Goal: Navigation & Orientation: Find specific page/section

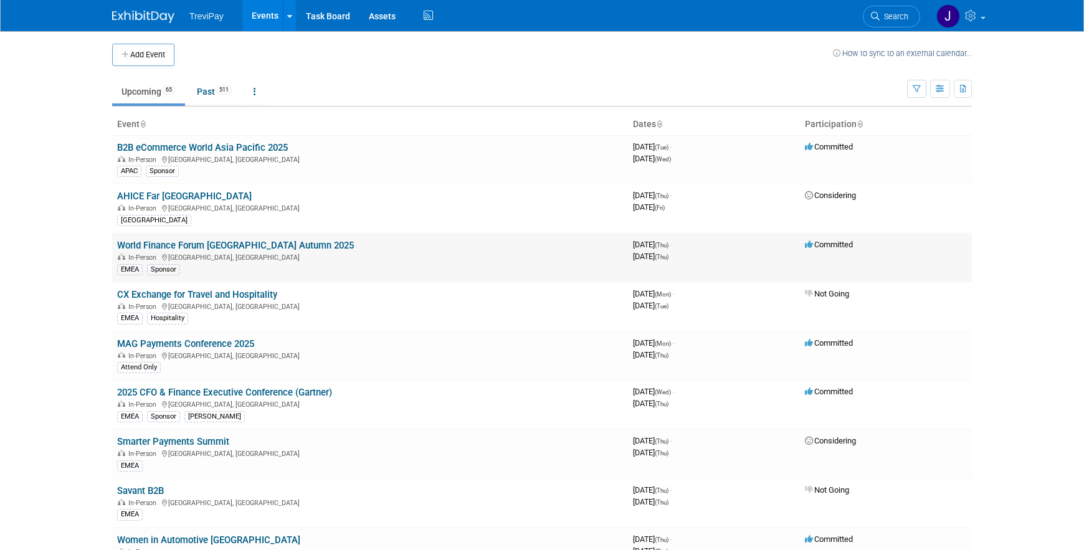
click at [233, 244] on link "World Finance Forum [GEOGRAPHIC_DATA] Autumn 2025" at bounding box center [235, 245] width 237 height 11
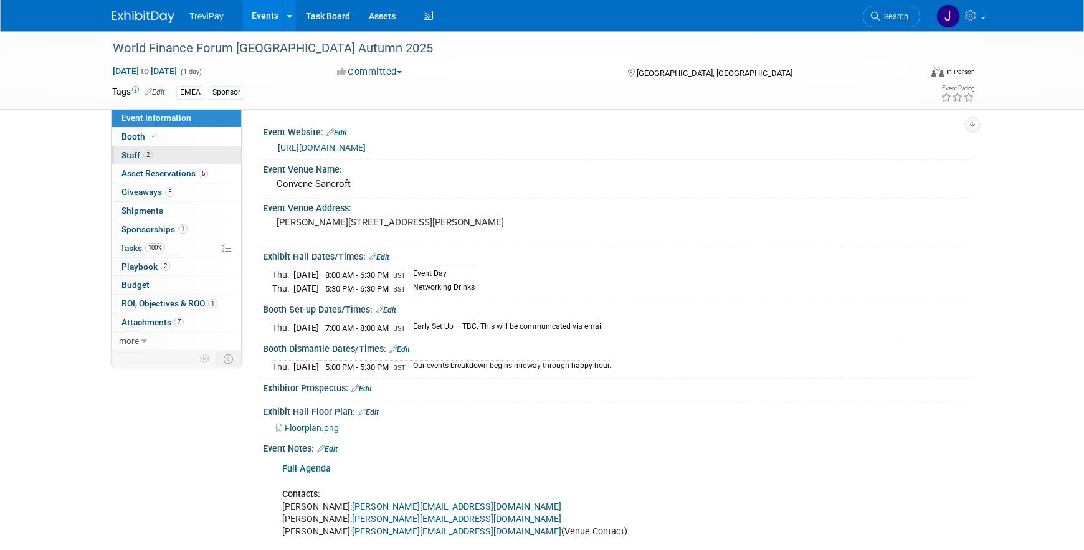
click at [130, 153] on span "Staff 2" at bounding box center [137, 155] width 31 height 10
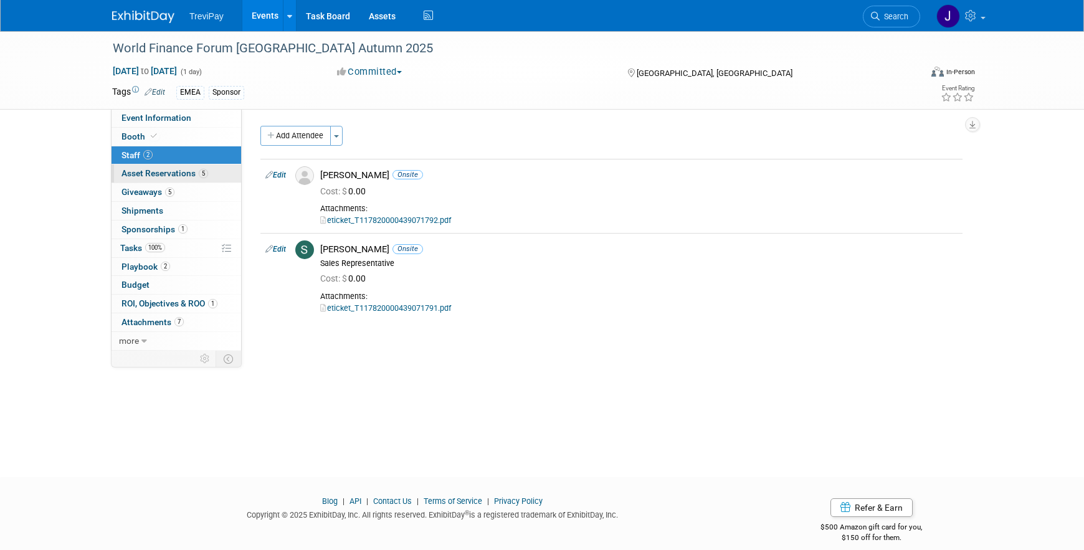
click at [156, 172] on span "Asset Reservations 5" at bounding box center [165, 173] width 87 height 10
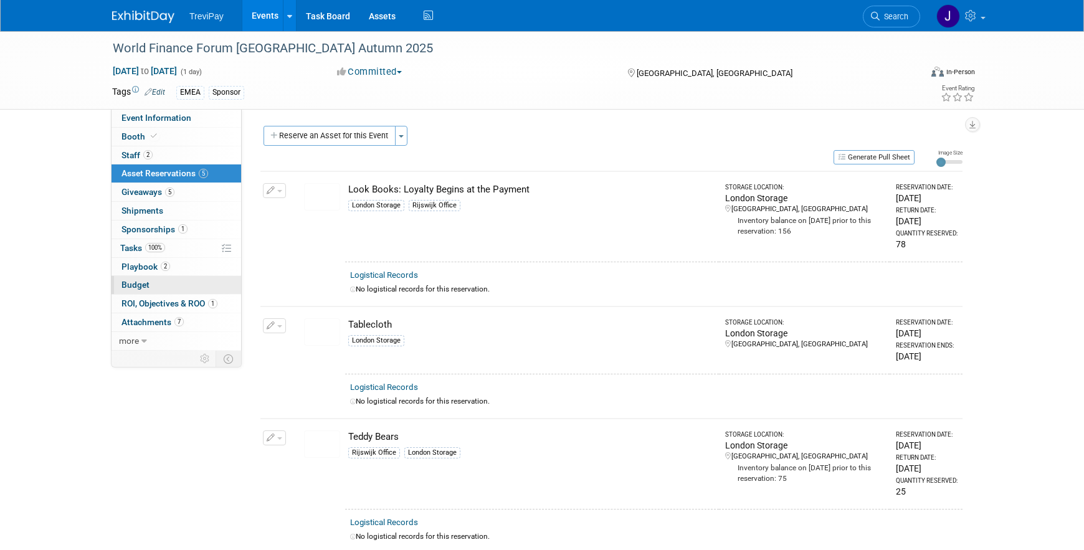
click at [136, 283] on span "Budget" at bounding box center [136, 285] width 28 height 10
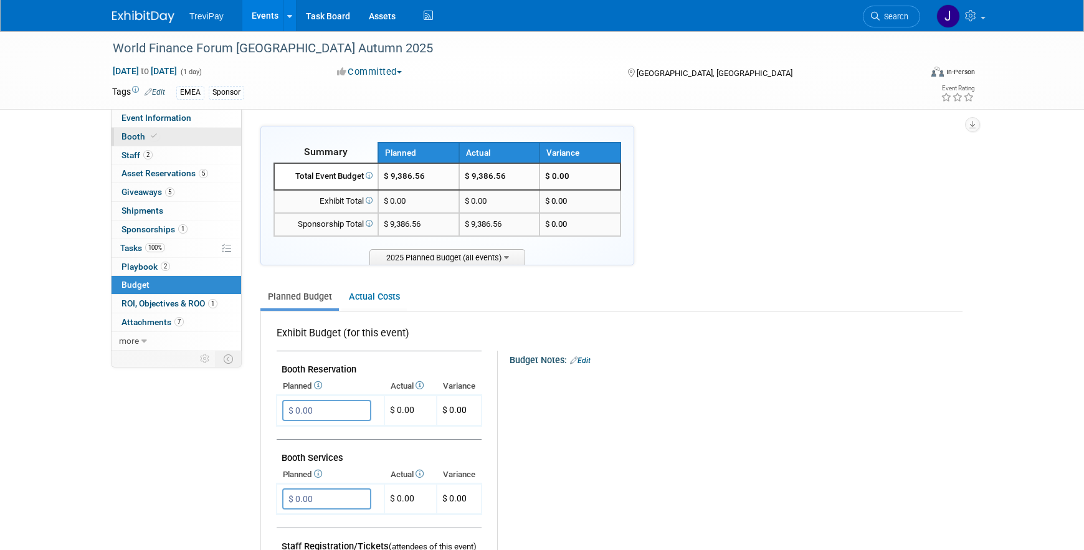
click at [130, 134] on span "Booth" at bounding box center [141, 136] width 38 height 10
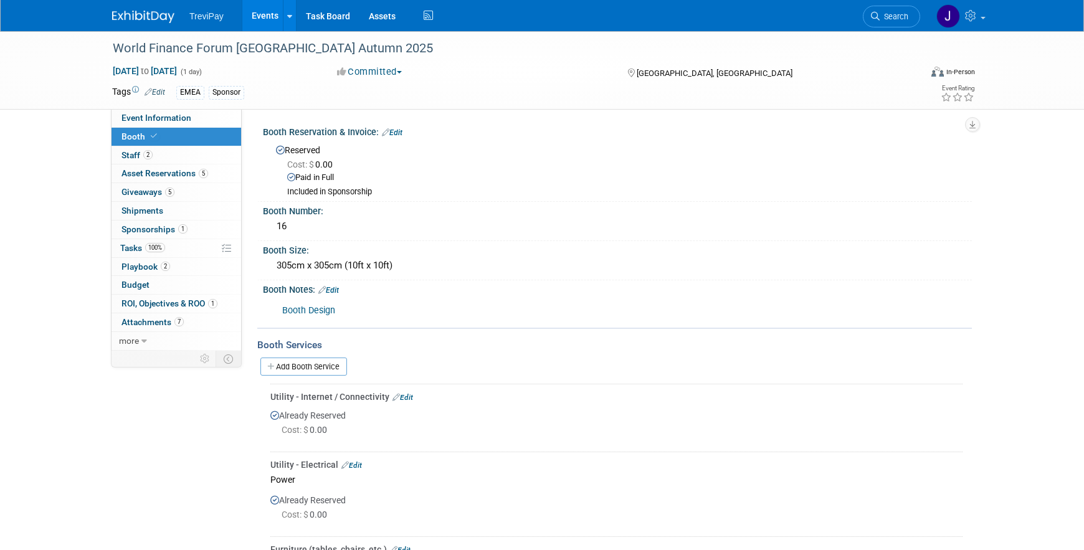
click at [259, 14] on link "Events" at bounding box center [264, 15] width 45 height 31
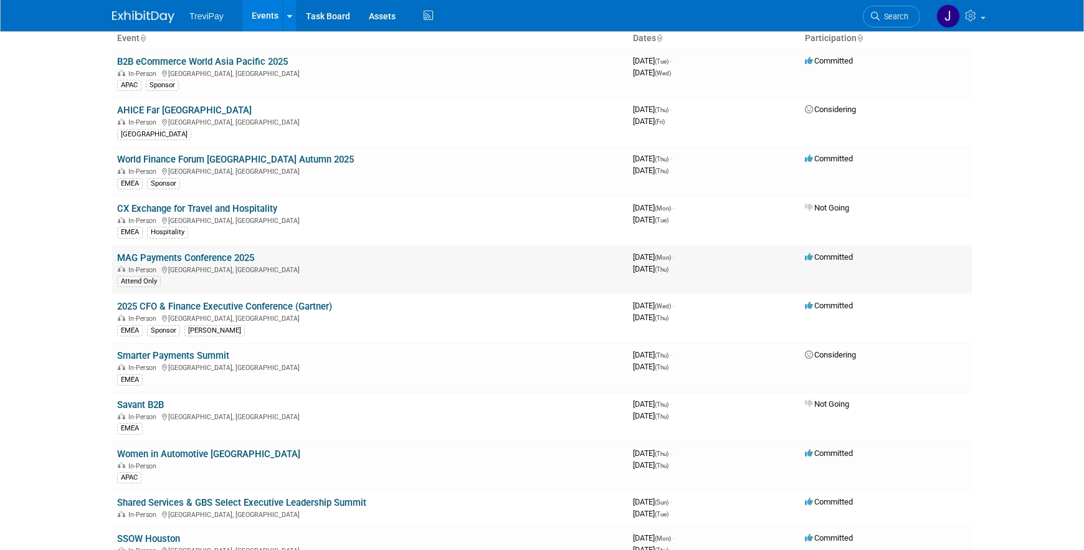
scroll to position [87, 0]
click at [221, 255] on link "MAG Payments Conference 2025" at bounding box center [185, 257] width 137 height 11
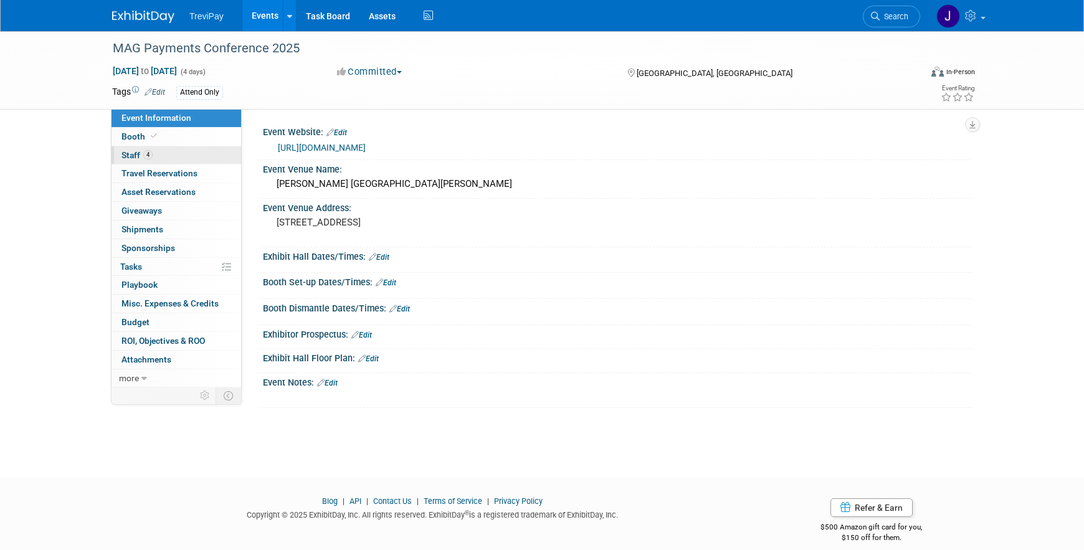
click at [126, 155] on span "Staff 4" at bounding box center [137, 155] width 31 height 10
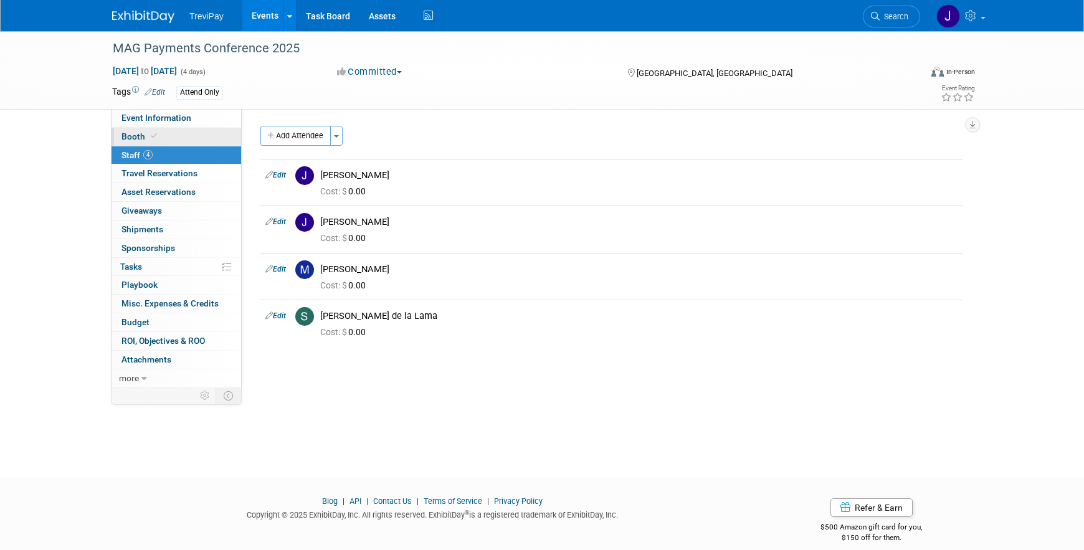
click at [133, 135] on span "Booth" at bounding box center [141, 136] width 38 height 10
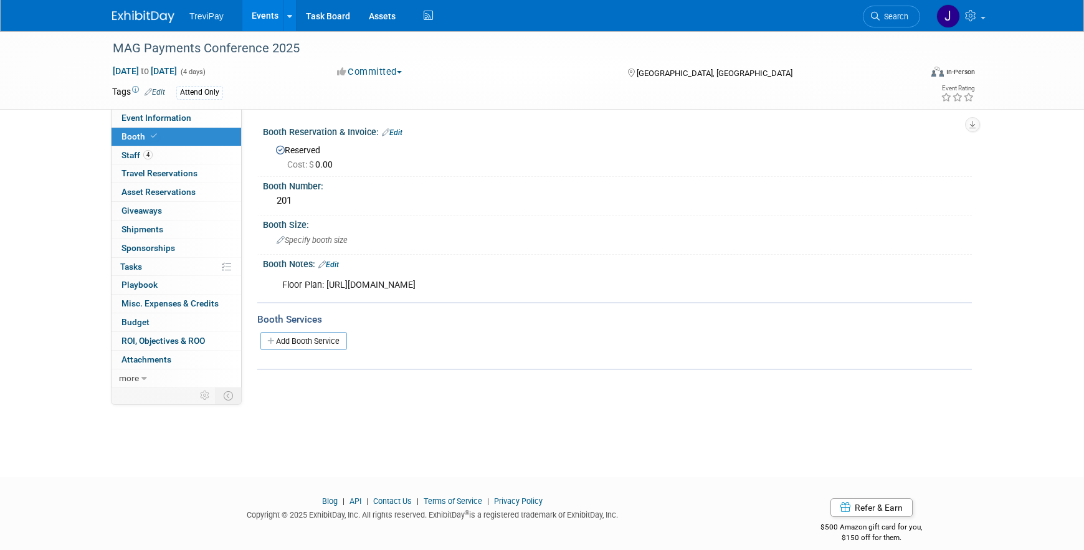
click at [259, 11] on link "Events" at bounding box center [264, 15] width 45 height 31
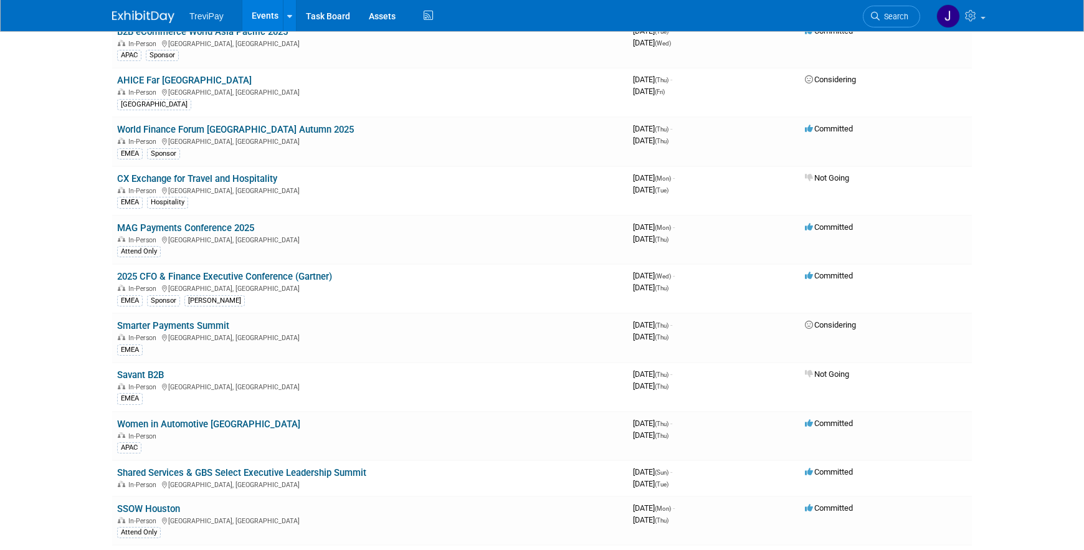
scroll to position [115, 0]
click at [257, 277] on link "2025 CFO & Finance Executive Conference (Gartner)" at bounding box center [224, 277] width 215 height 11
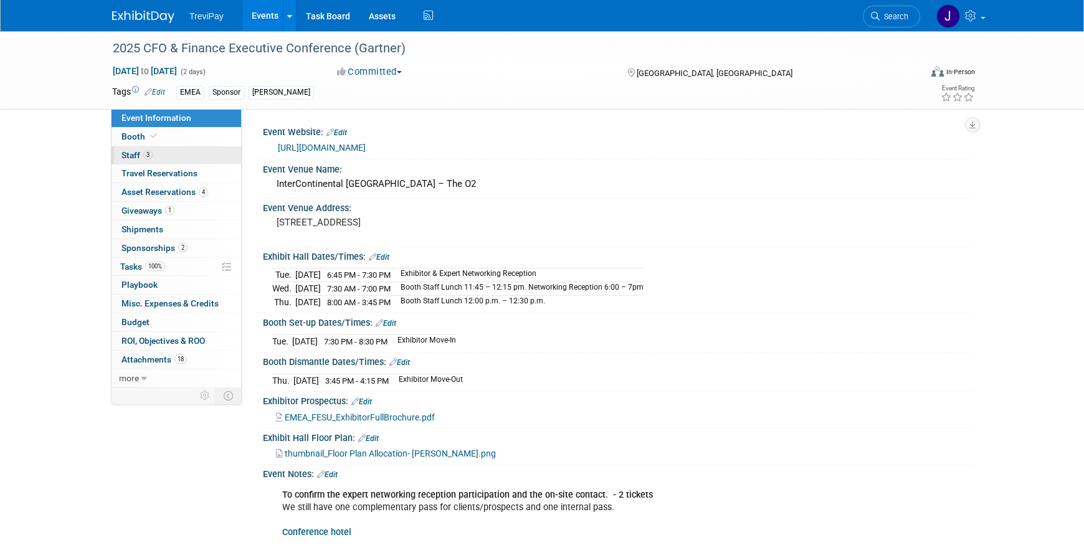
click at [130, 151] on span "Staff 3" at bounding box center [137, 155] width 31 height 10
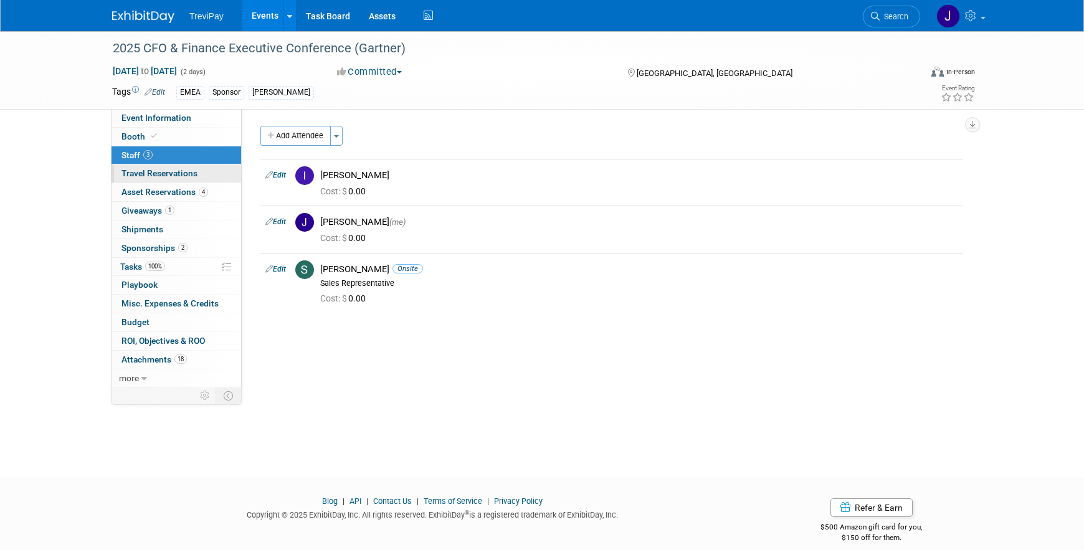
click at [144, 171] on span "Travel Reservations 0" at bounding box center [160, 173] width 76 height 10
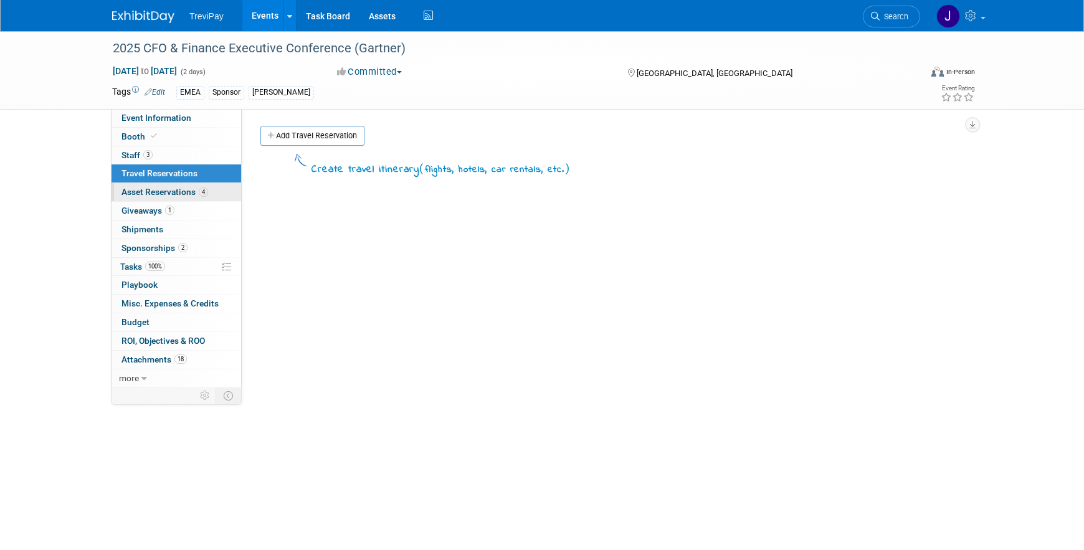
click at [152, 191] on span "Asset Reservations 4" at bounding box center [165, 192] width 87 height 10
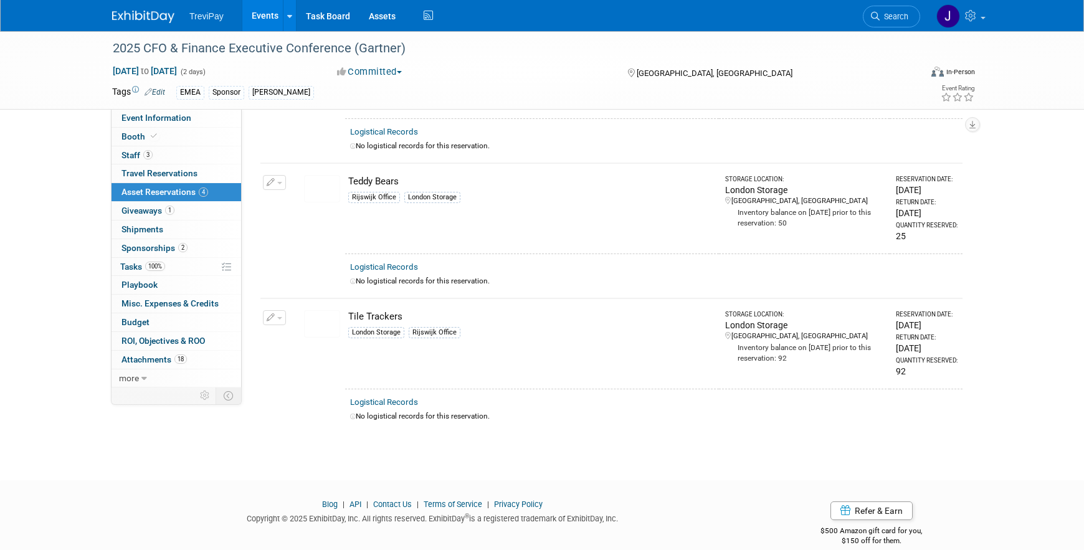
scroll to position [273, 0]
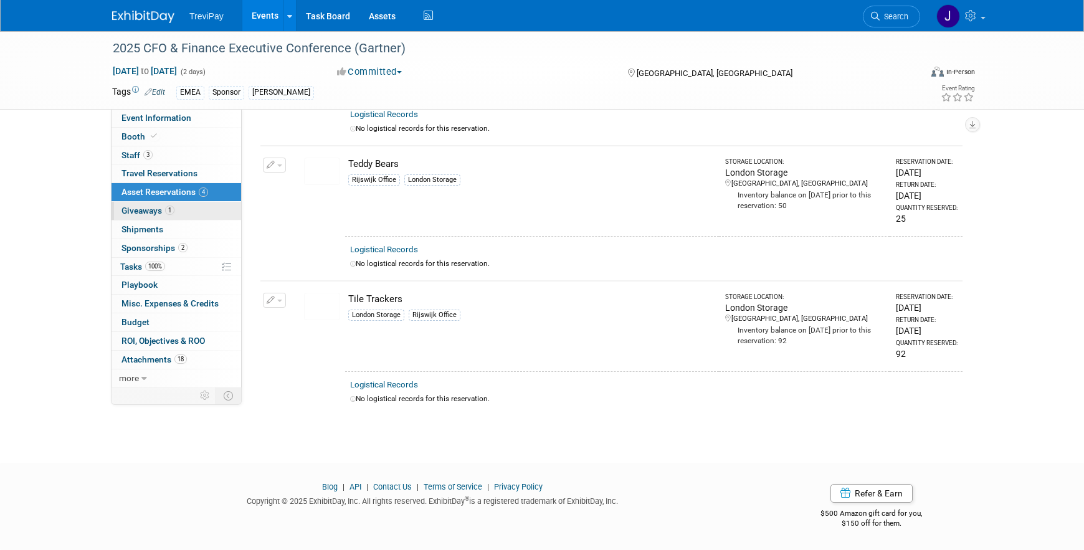
click at [133, 208] on span "Giveaways 1" at bounding box center [148, 211] width 53 height 10
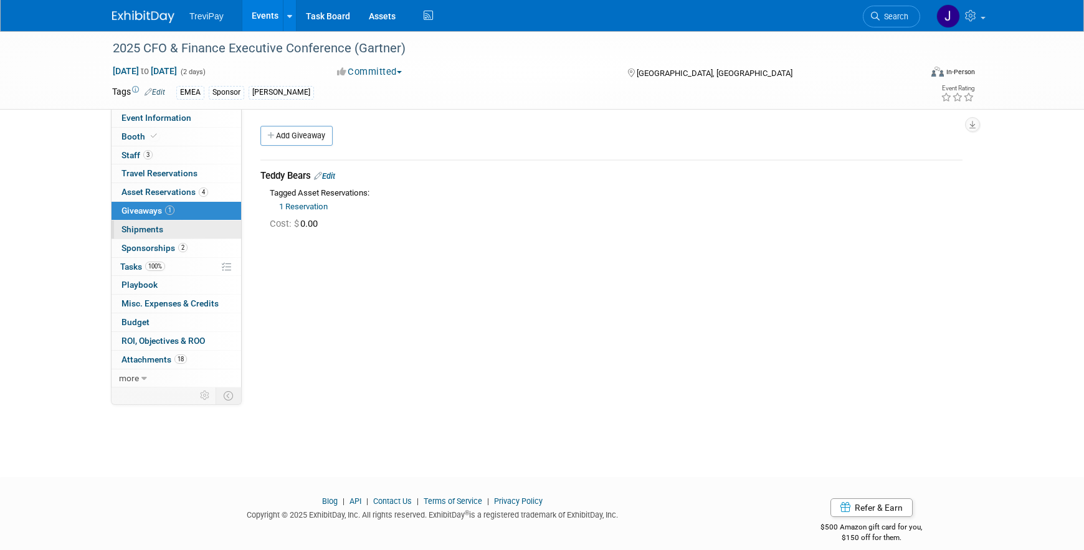
click at [138, 227] on span "Shipments 0" at bounding box center [143, 229] width 42 height 10
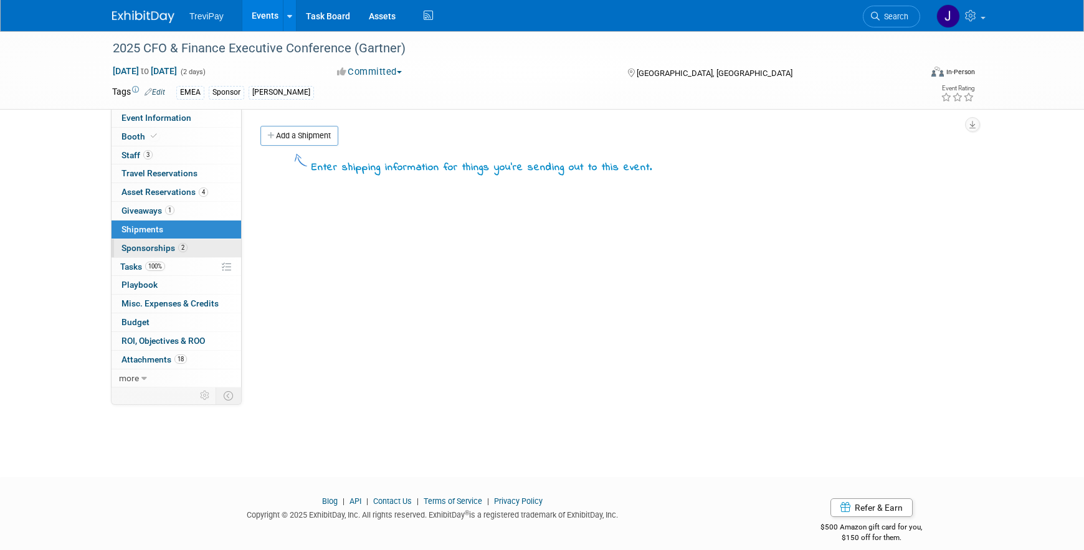
click at [134, 249] on span "Sponsorships 2" at bounding box center [155, 248] width 66 height 10
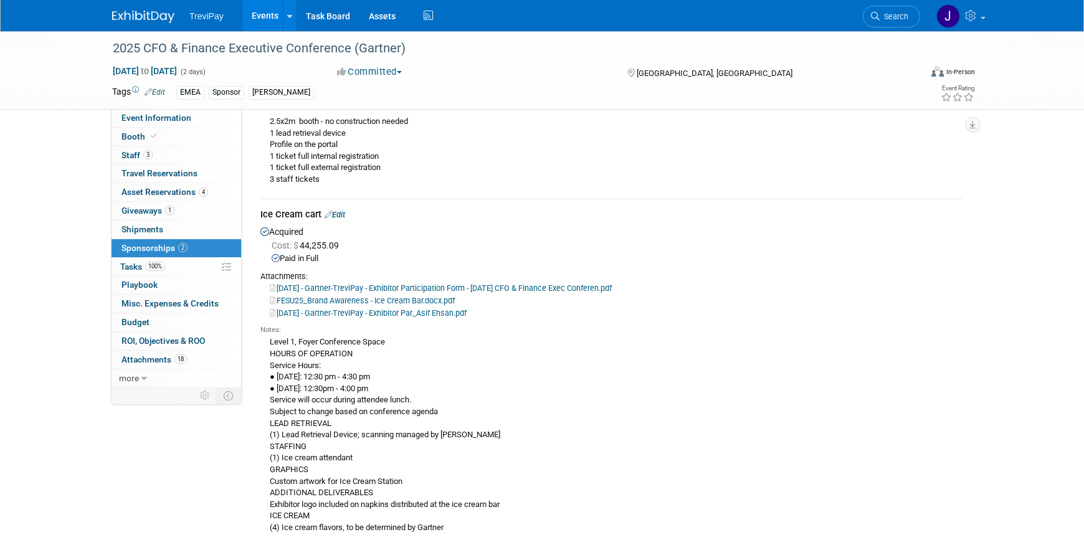
scroll to position [209, 0]
click at [355, 298] on link "FESU25_Brand Awareness - Ice Cream Bar.docx.pdf" at bounding box center [362, 299] width 185 height 9
click at [129, 264] on span "Tasks 100%" at bounding box center [142, 267] width 45 height 10
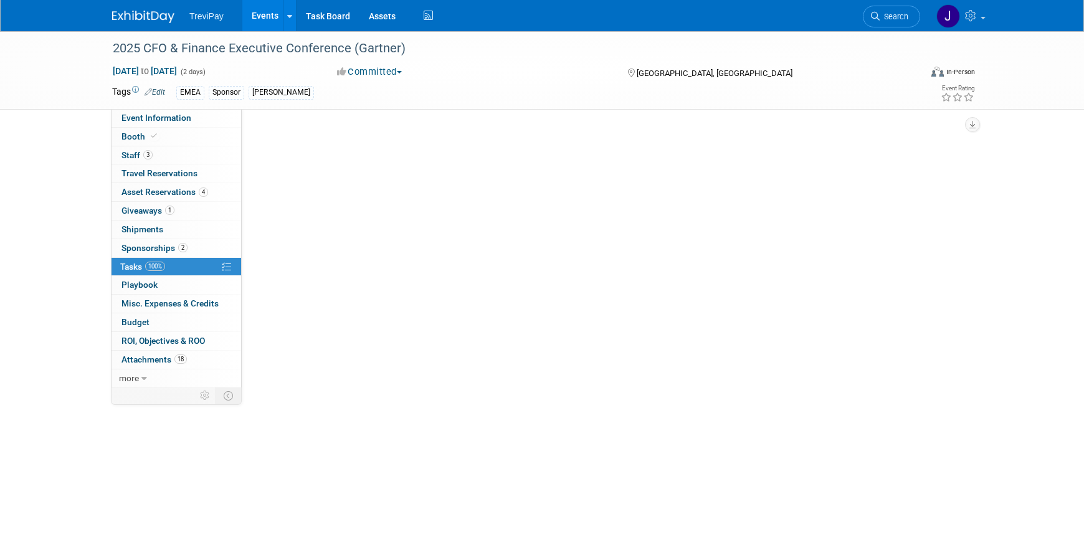
scroll to position [0, 0]
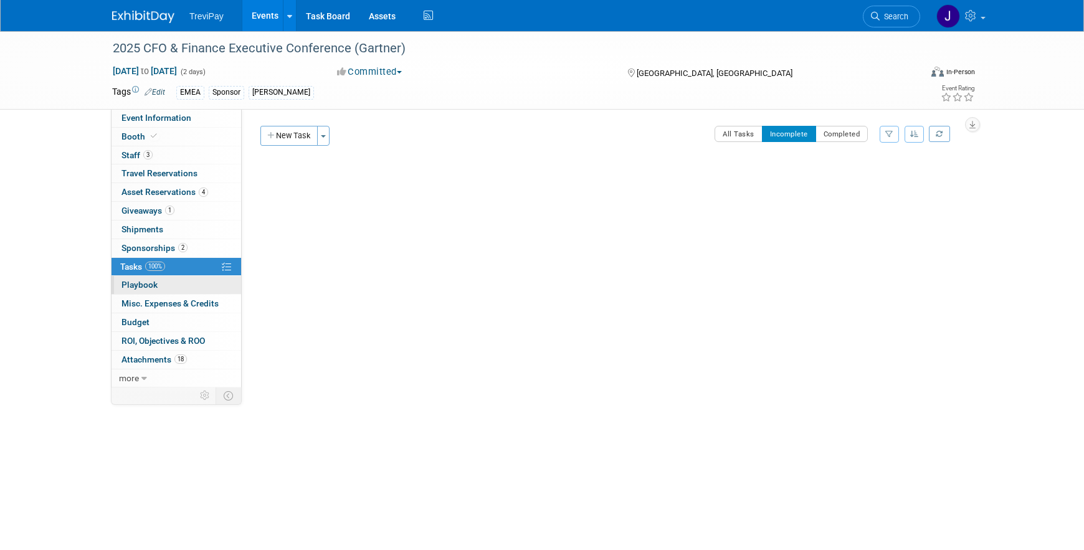
click at [135, 282] on span "Playbook 0" at bounding box center [140, 285] width 36 height 10
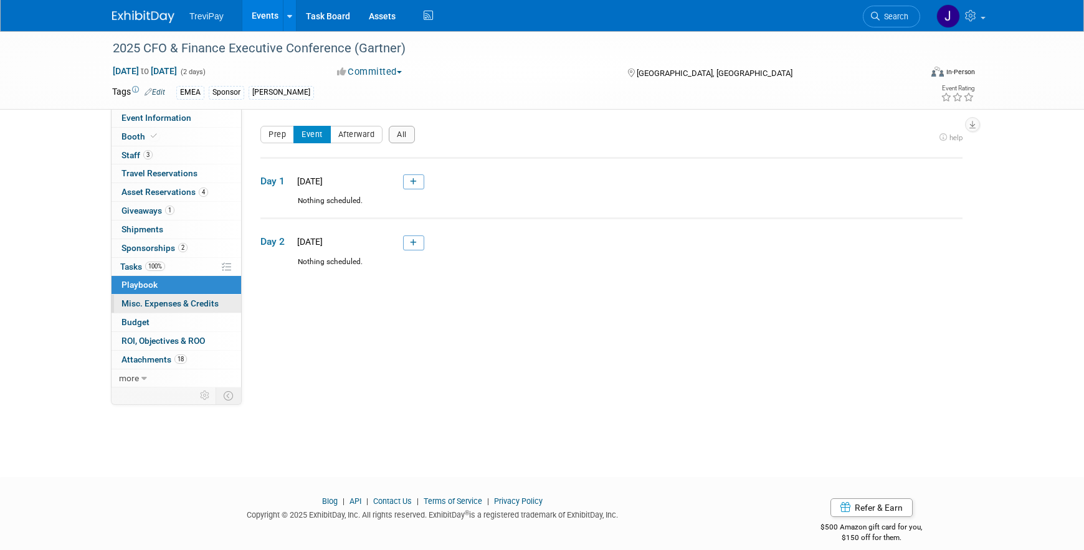
click at [135, 302] on span "Misc. Expenses & Credits 0" at bounding box center [170, 303] width 97 height 10
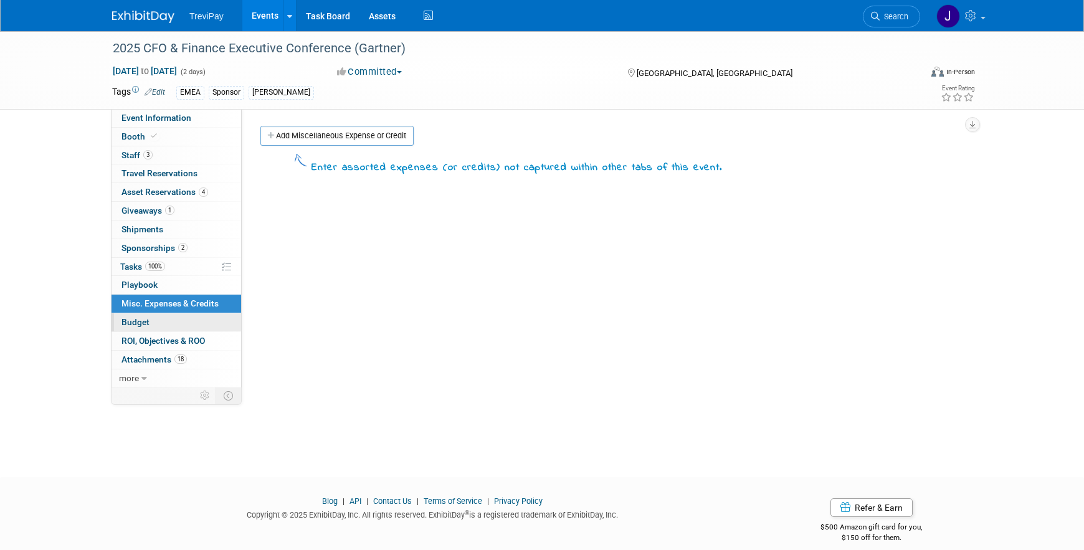
click at [137, 319] on span "Budget" at bounding box center [136, 322] width 28 height 10
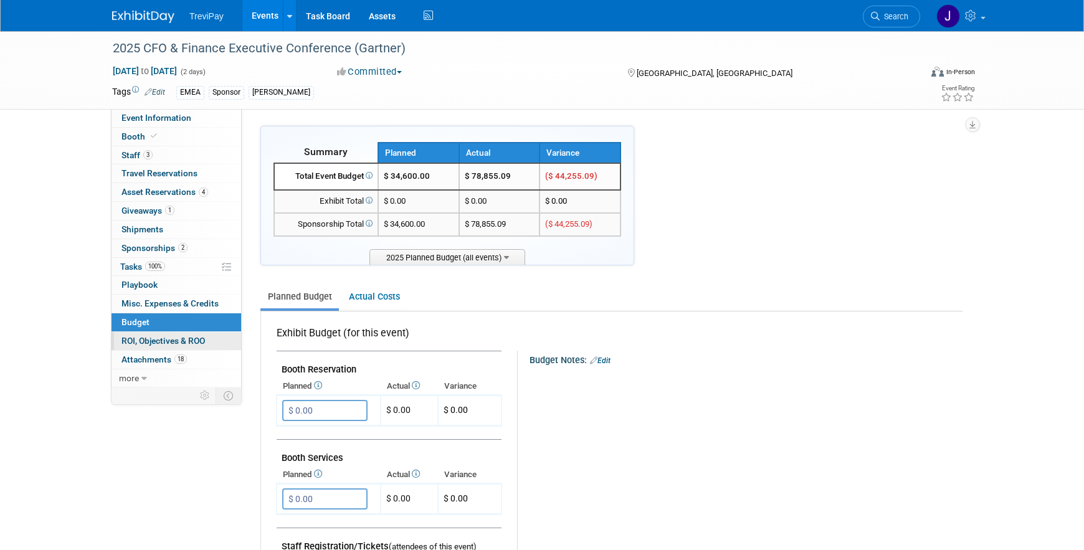
click at [138, 340] on span "ROI, Objectives & ROO 0" at bounding box center [164, 341] width 84 height 10
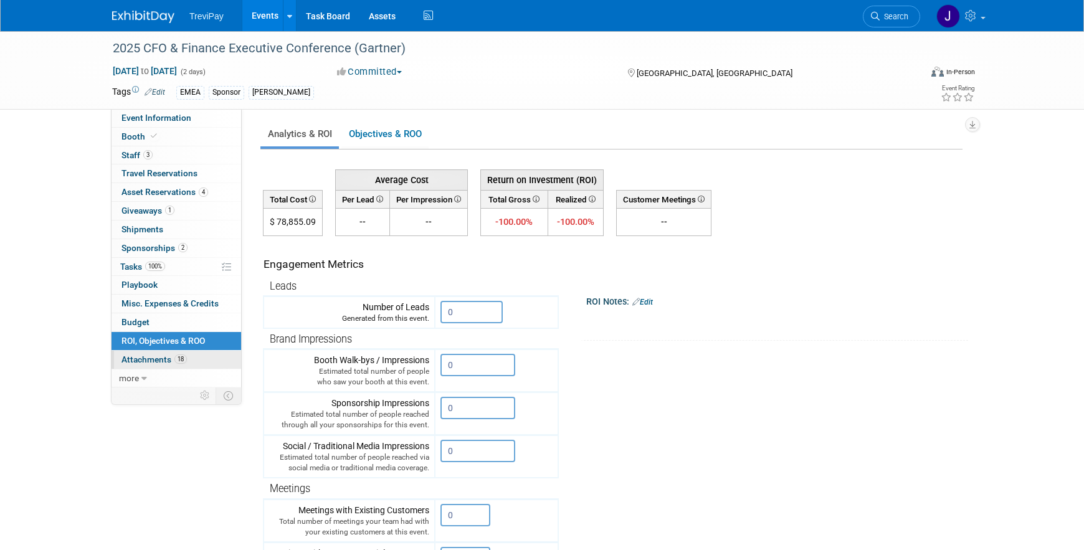
click at [143, 358] on span "Attachments 18" at bounding box center [154, 360] width 65 height 10
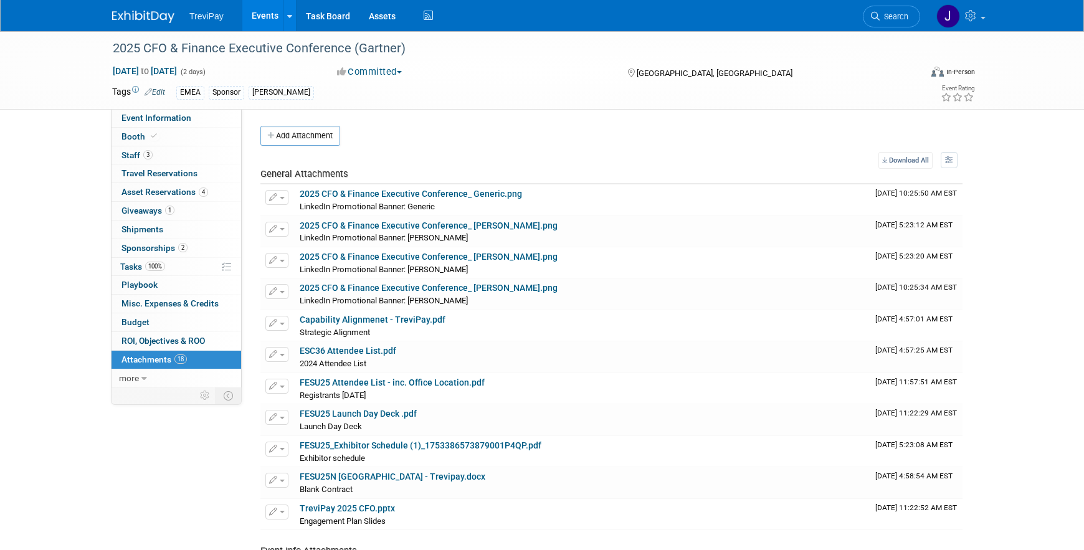
click at [262, 15] on link "Events" at bounding box center [264, 15] width 45 height 31
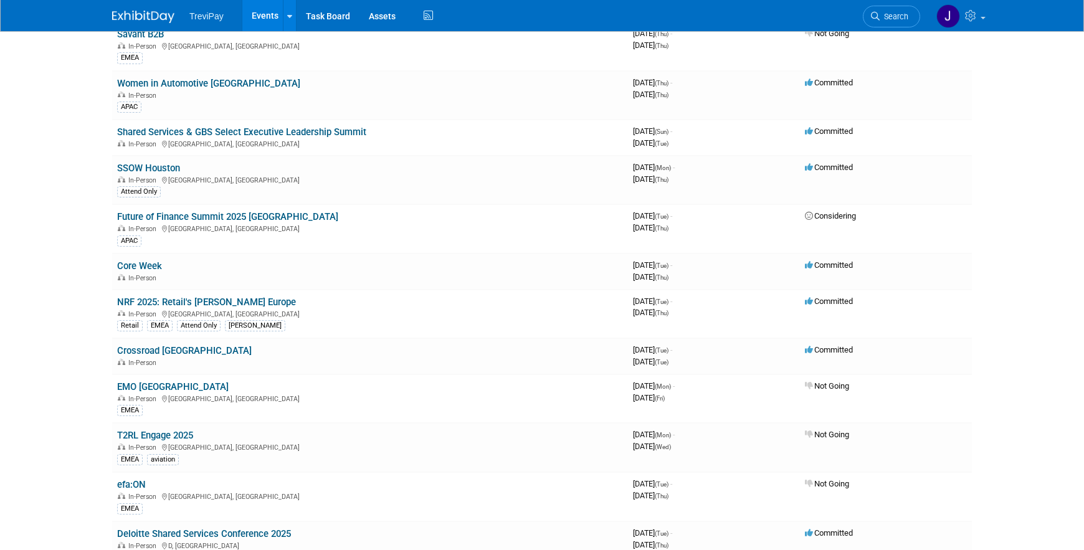
scroll to position [458, 0]
click at [176, 298] on link "NRF 2025: Retail's [PERSON_NAME] Europe" at bounding box center [206, 300] width 179 height 11
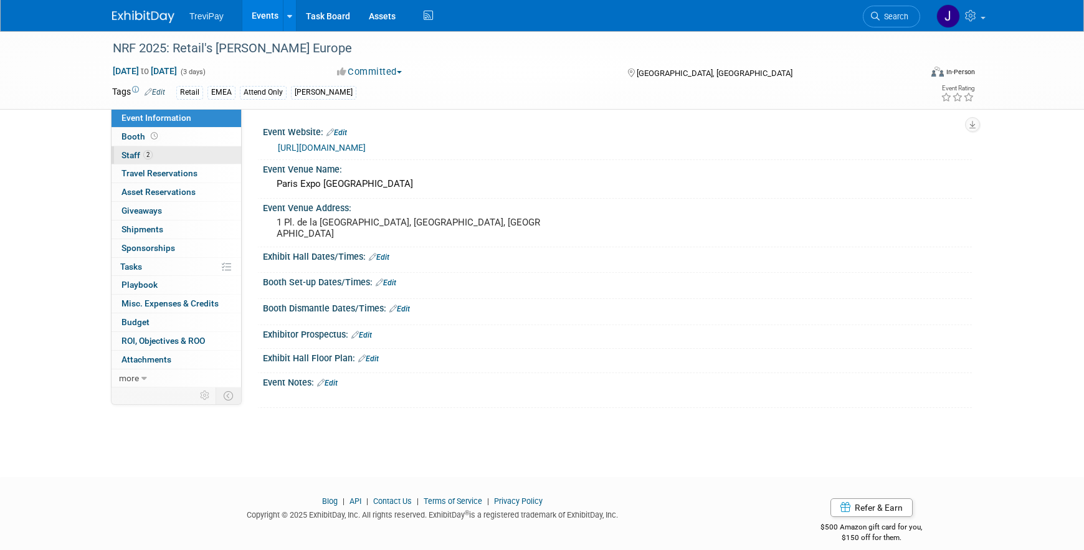
click at [127, 153] on span "Staff 2" at bounding box center [137, 155] width 31 height 10
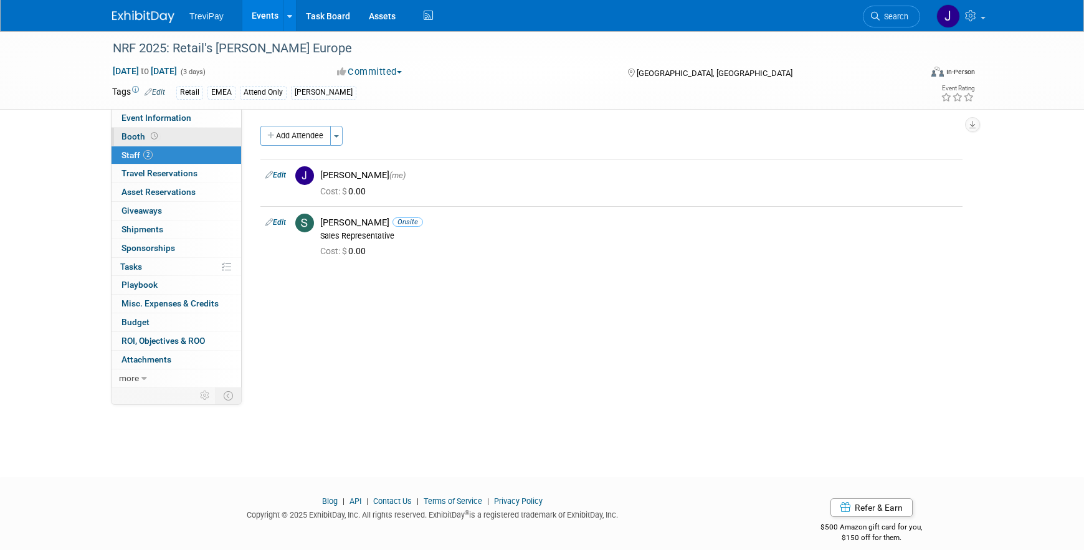
click at [129, 133] on span "Booth" at bounding box center [141, 136] width 39 height 10
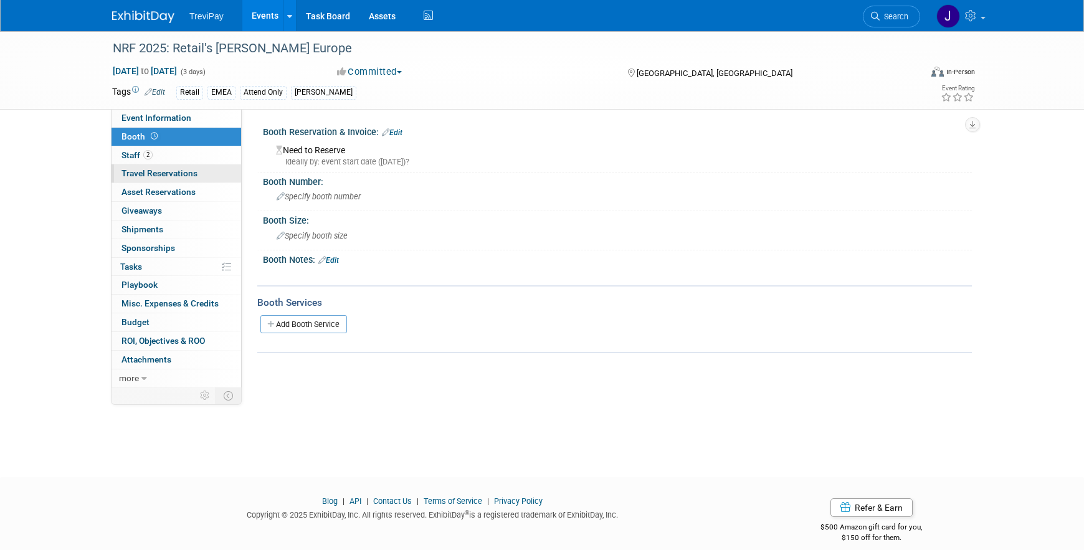
click at [162, 171] on span "Travel Reservations 0" at bounding box center [160, 173] width 76 height 10
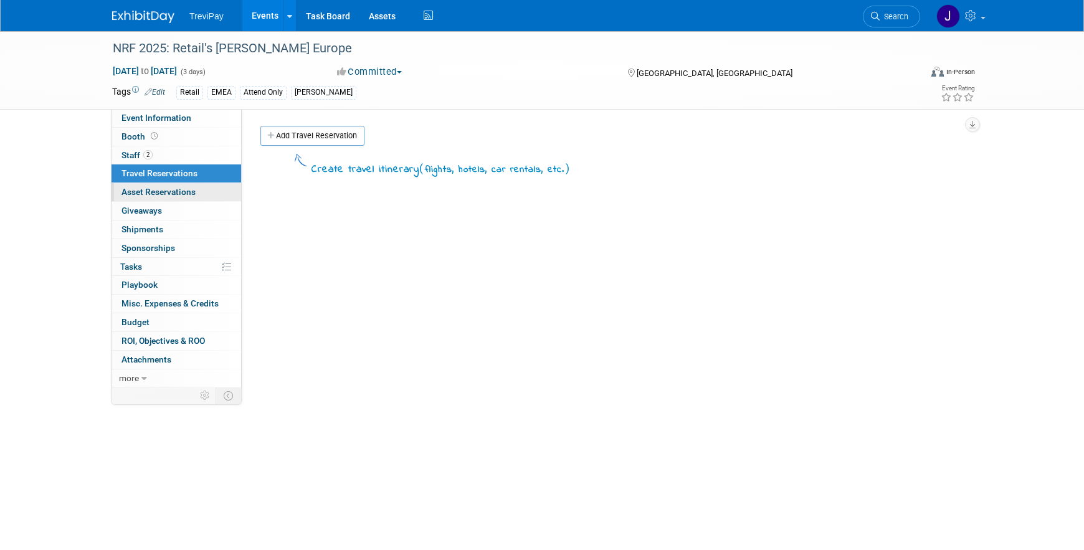
click at [146, 192] on span "Asset Reservations 0" at bounding box center [159, 192] width 74 height 10
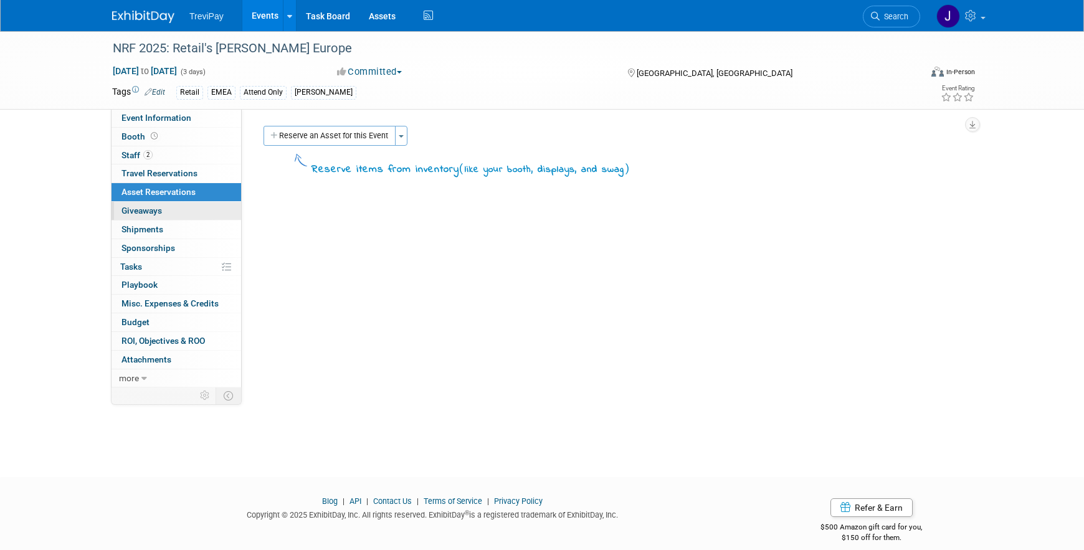
click at [146, 209] on span "Giveaways 0" at bounding box center [142, 211] width 41 height 10
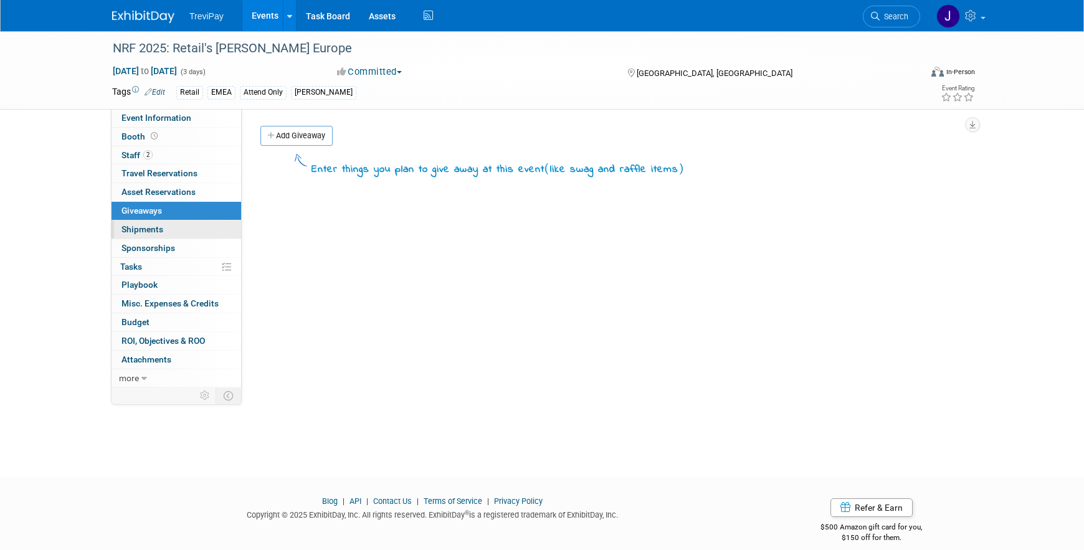
click at [143, 229] on span "Shipments 0" at bounding box center [143, 229] width 42 height 10
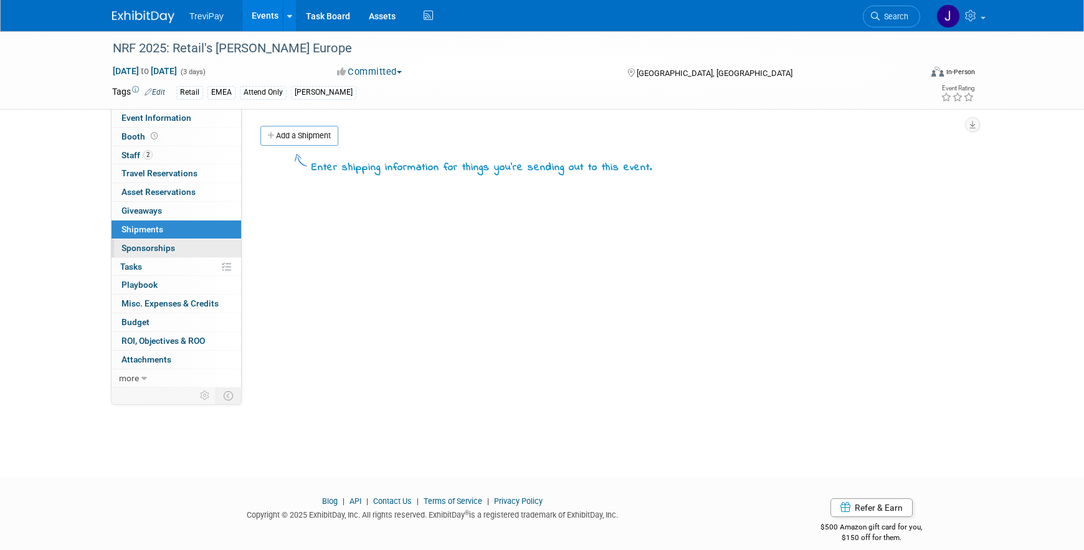
click at [142, 247] on span "Sponsorships 0" at bounding box center [149, 248] width 54 height 10
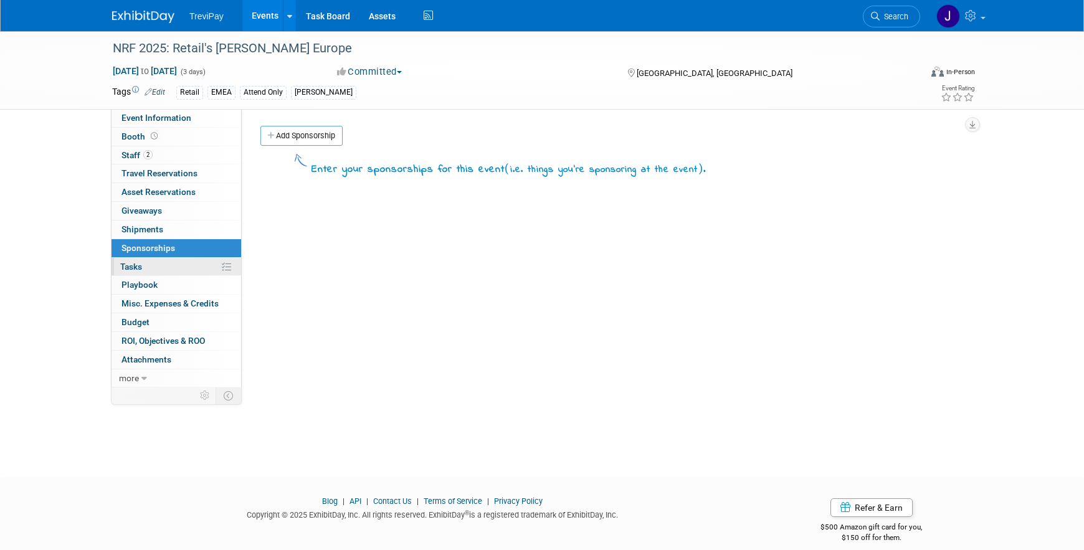
click at [129, 266] on span "Tasks 0%" at bounding box center [131, 267] width 22 height 10
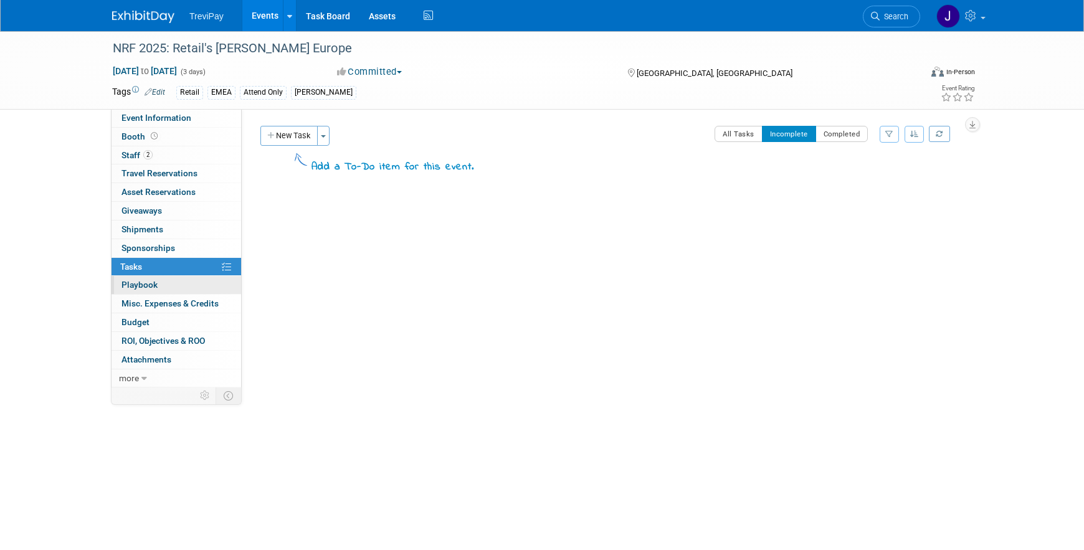
click at [130, 285] on span "Playbook 0" at bounding box center [140, 285] width 36 height 10
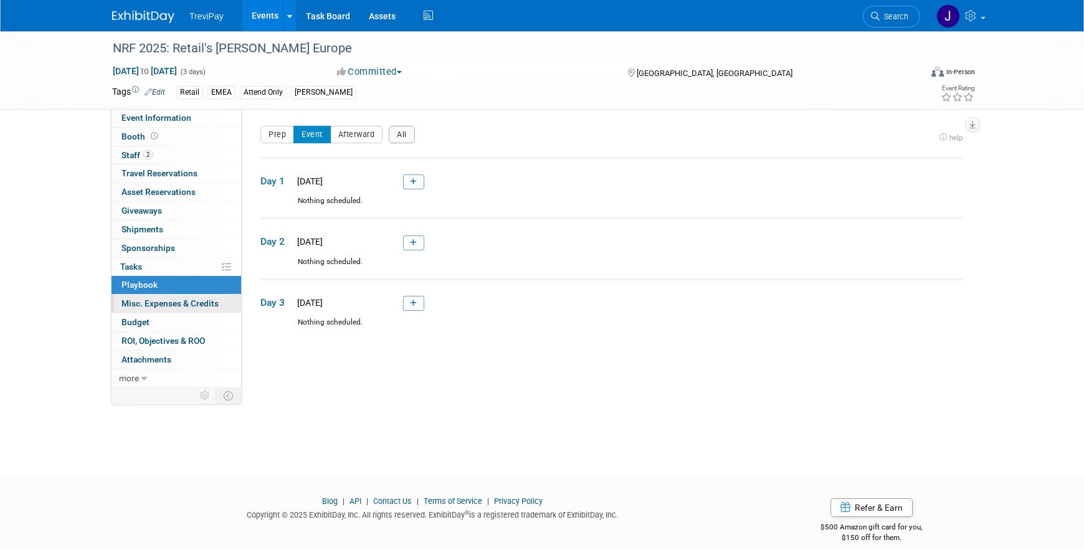
click at [151, 302] on span "Misc. Expenses & Credits 0" at bounding box center [170, 303] width 97 height 10
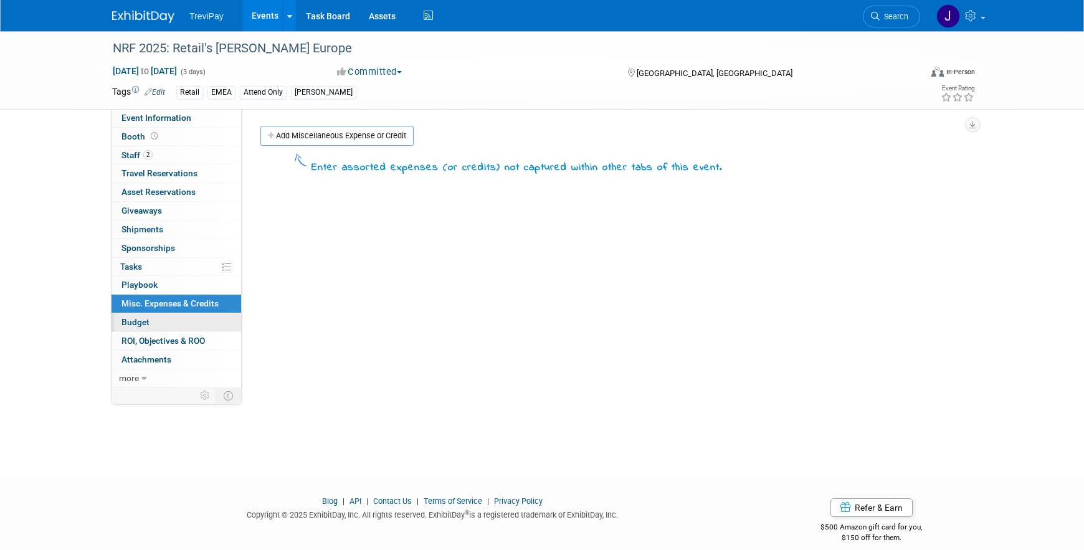
click at [136, 320] on span "Budget" at bounding box center [136, 322] width 28 height 10
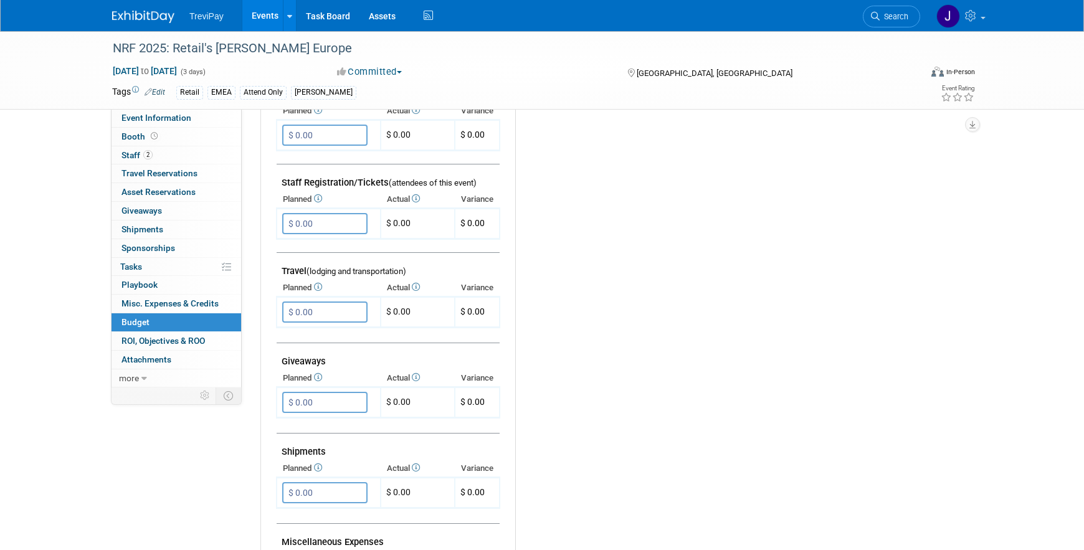
scroll to position [713, 0]
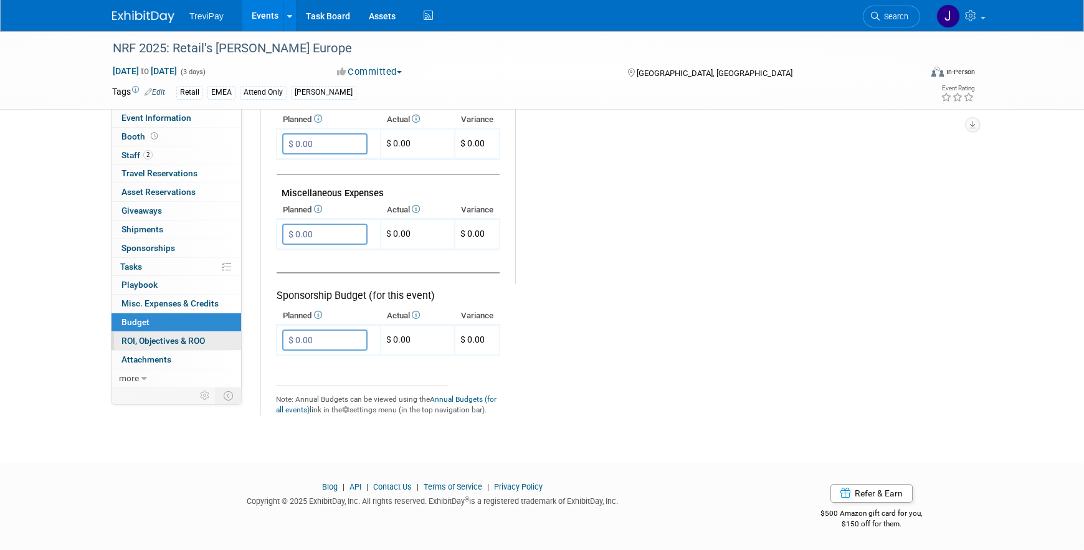
click at [152, 339] on span "ROI, Objectives & ROO 0" at bounding box center [164, 341] width 84 height 10
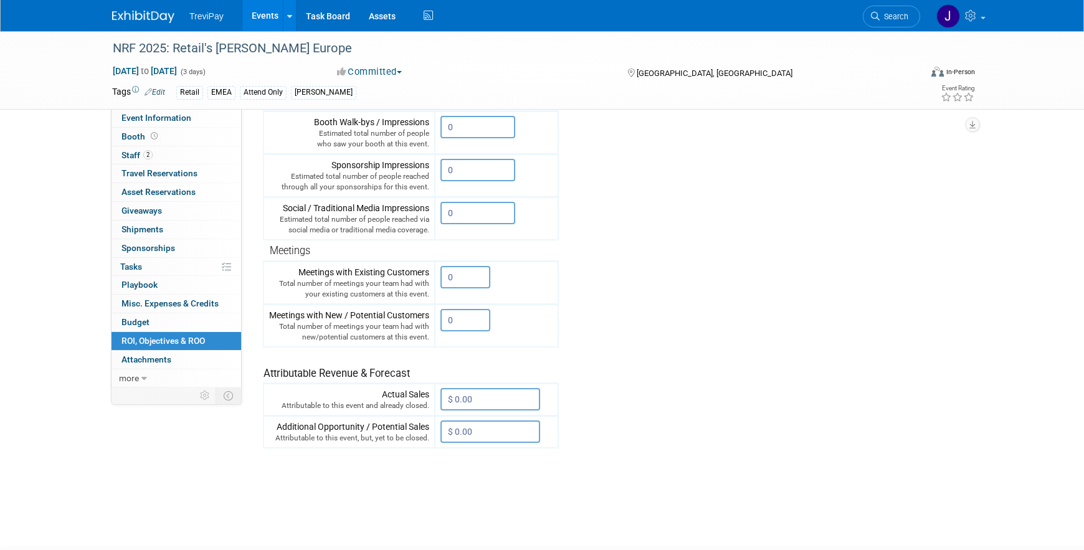
scroll to position [0, 0]
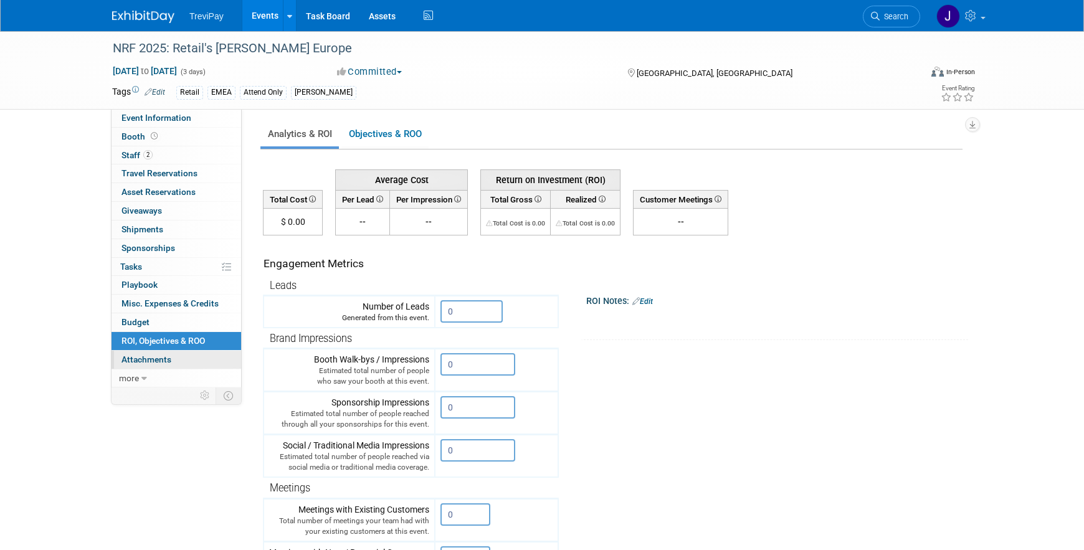
click at [148, 357] on span "Attachments 0" at bounding box center [147, 360] width 50 height 10
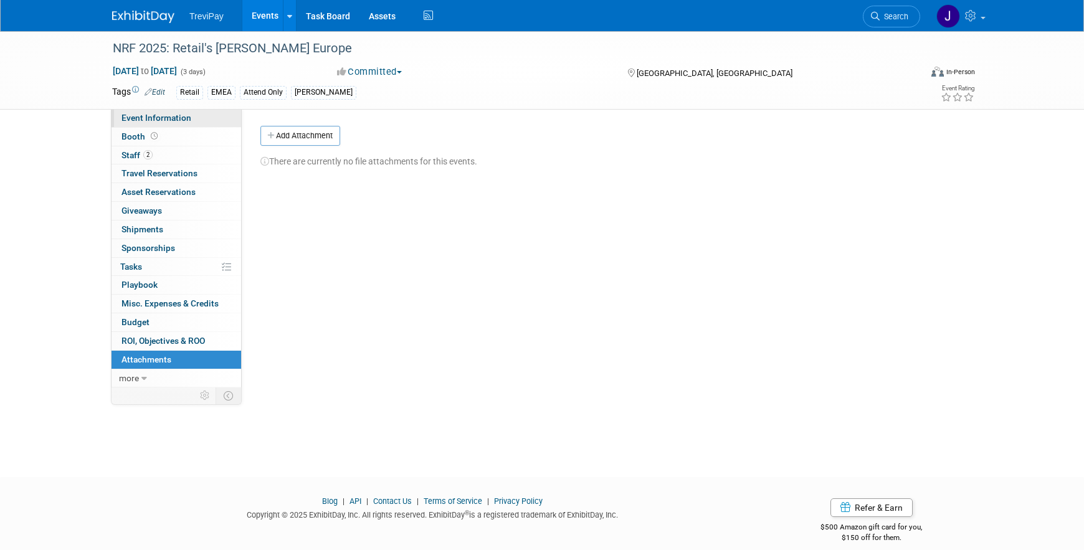
click at [132, 118] on span "Event Information" at bounding box center [157, 118] width 70 height 10
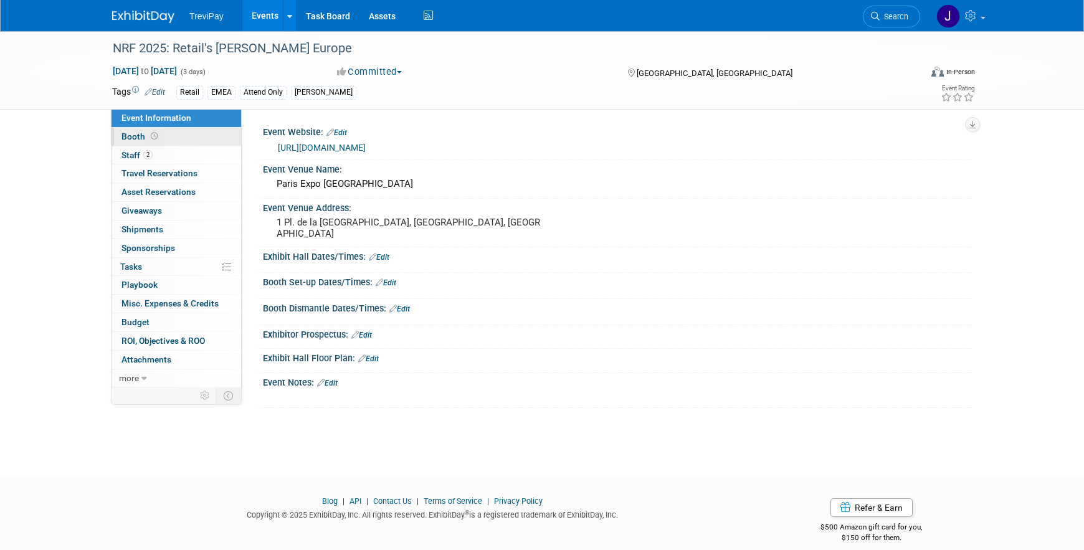
click at [130, 134] on span "Booth" at bounding box center [141, 136] width 39 height 10
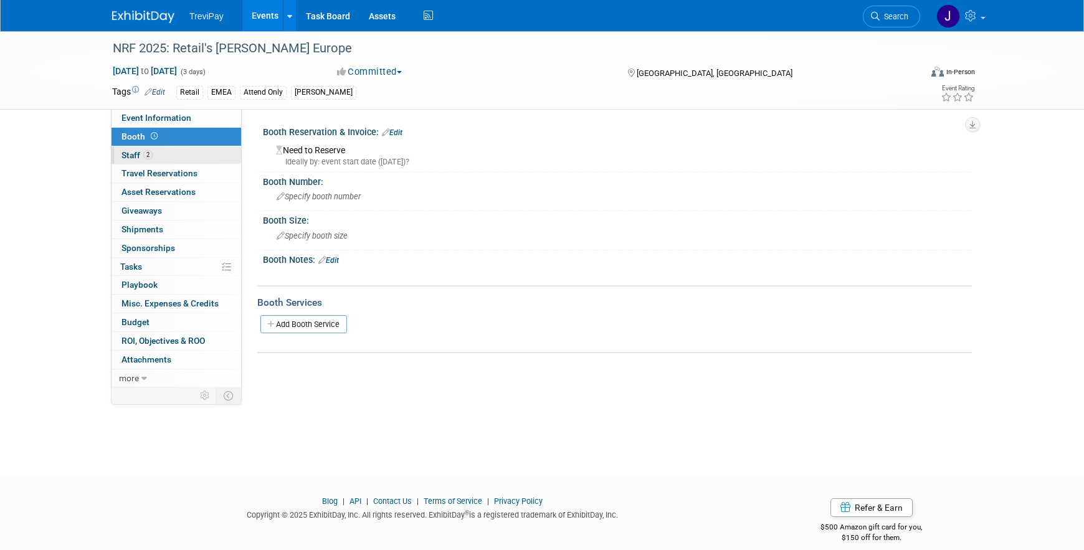
click at [131, 155] on span "Staff 2" at bounding box center [137, 155] width 31 height 10
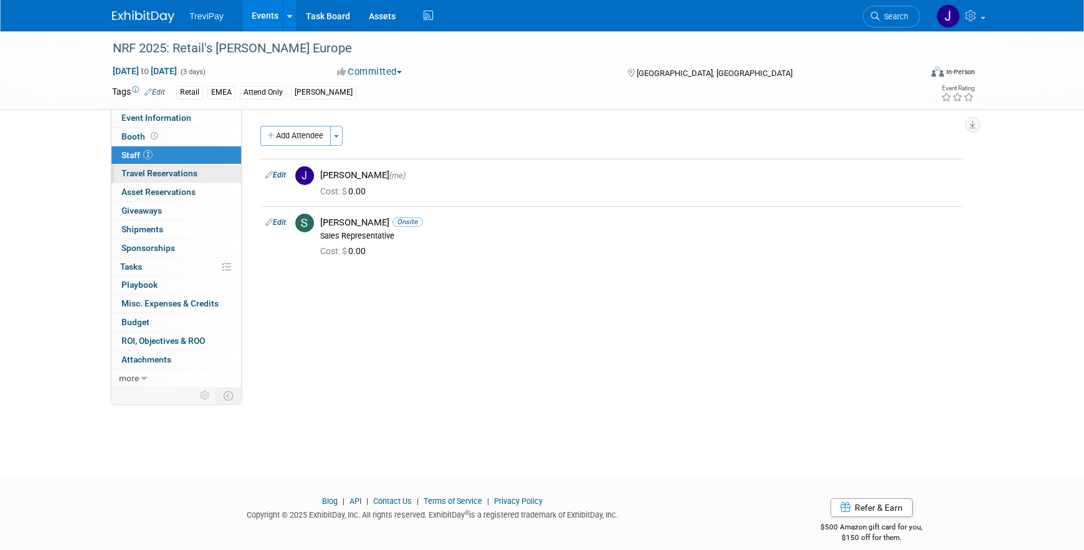
click at [132, 173] on span "Travel Reservations 0" at bounding box center [160, 173] width 76 height 10
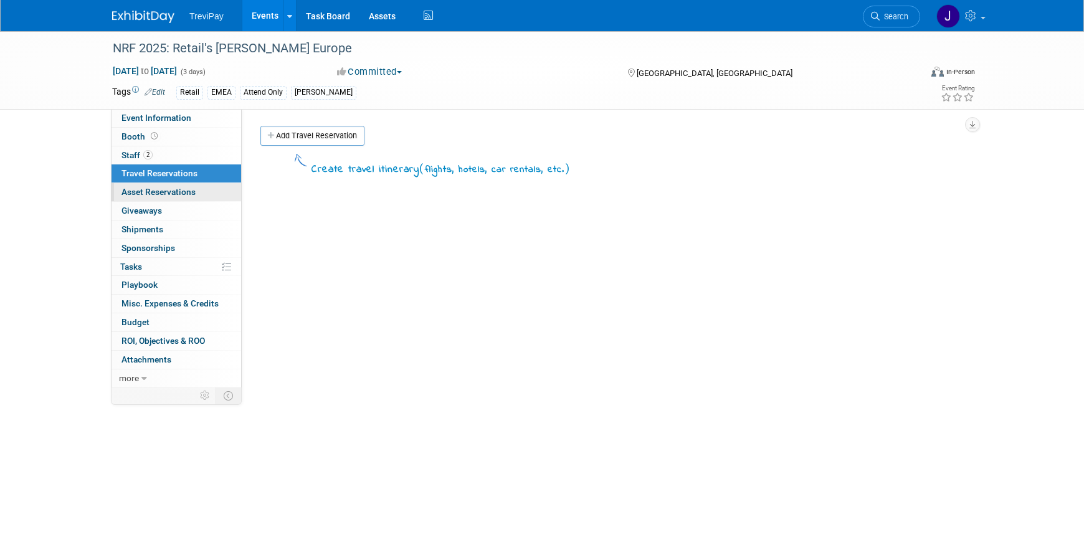
click at [135, 192] on span "Asset Reservations 0" at bounding box center [159, 192] width 74 height 10
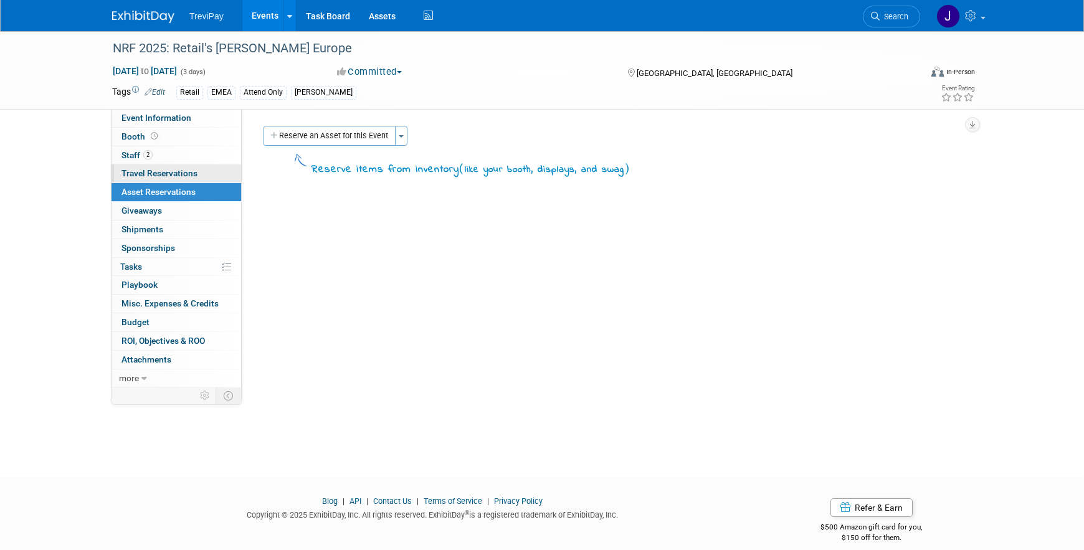
click at [136, 171] on span "Travel Reservations 0" at bounding box center [160, 173] width 76 height 10
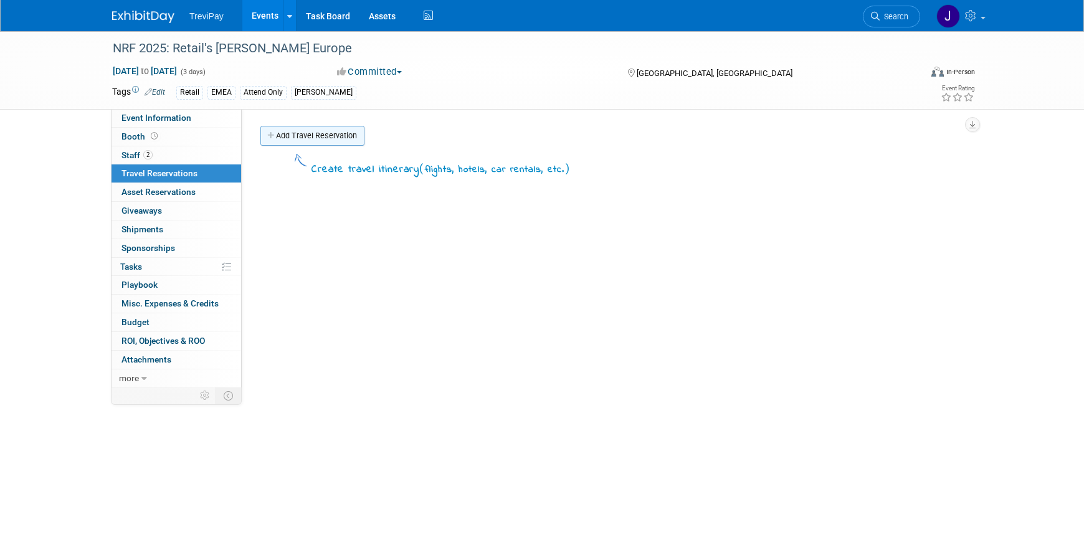
click at [289, 131] on link "Add Travel Reservation" at bounding box center [312, 136] width 104 height 20
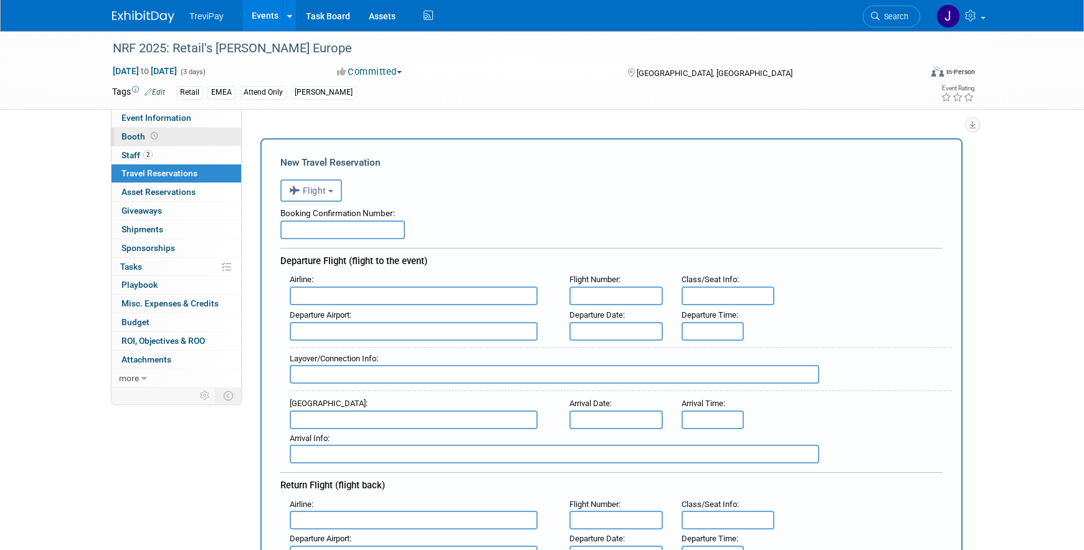
click at [129, 135] on span "Booth" at bounding box center [141, 136] width 39 height 10
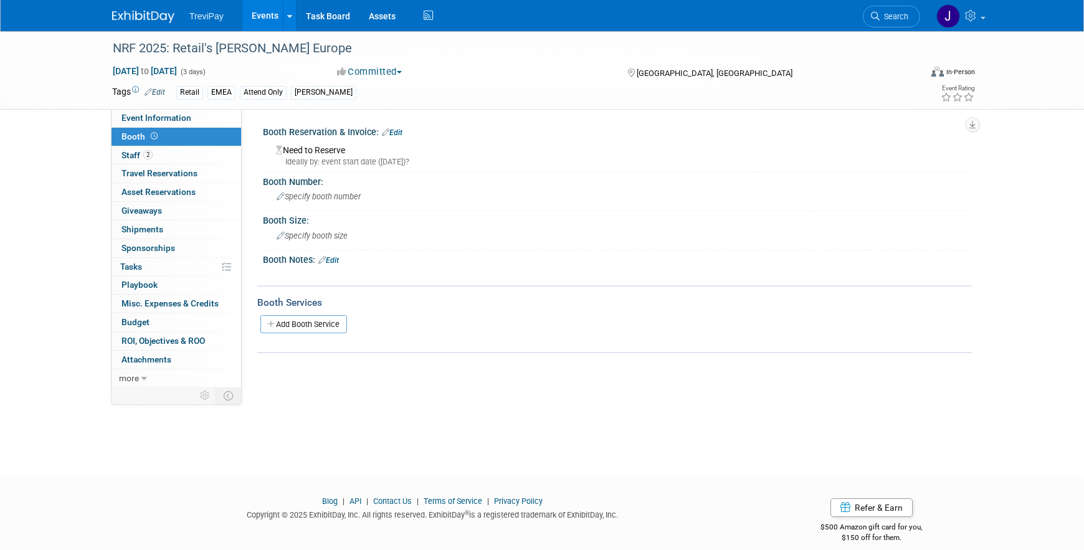
click at [312, 150] on div "Need to Reserve Ideally by: event start date (Tue. Sep 16, 2025)?" at bounding box center [617, 154] width 690 height 27
click at [141, 251] on span "Sponsorships 0" at bounding box center [149, 248] width 54 height 10
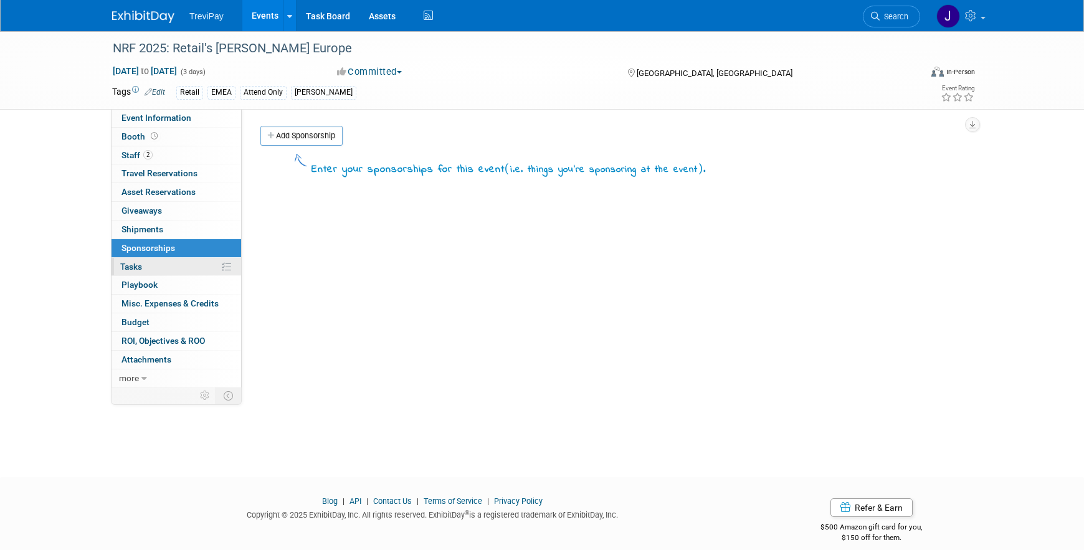
click at [125, 267] on span "Tasks 0%" at bounding box center [131, 267] width 22 height 10
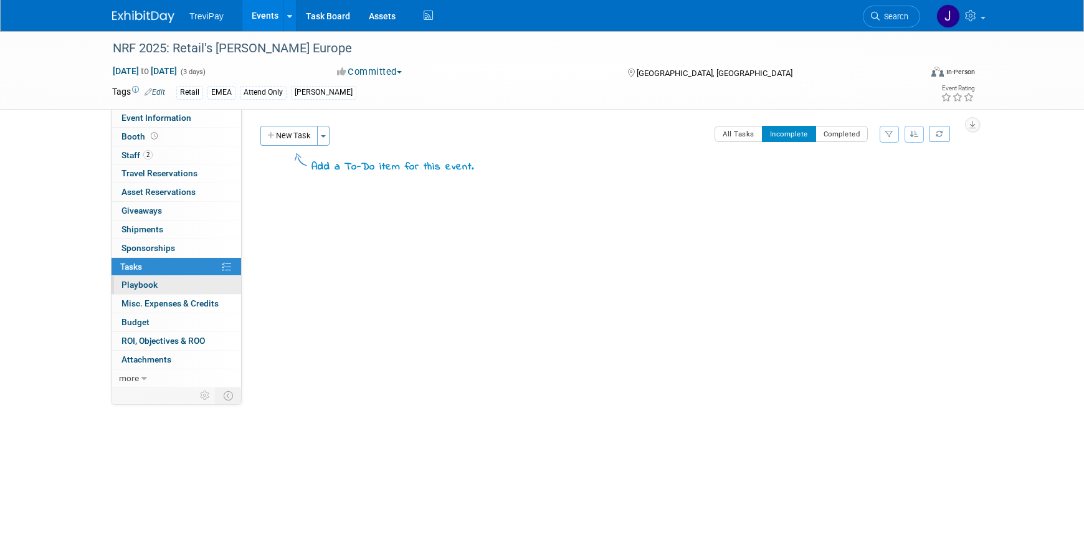
click at [129, 285] on span "Playbook 0" at bounding box center [140, 285] width 36 height 10
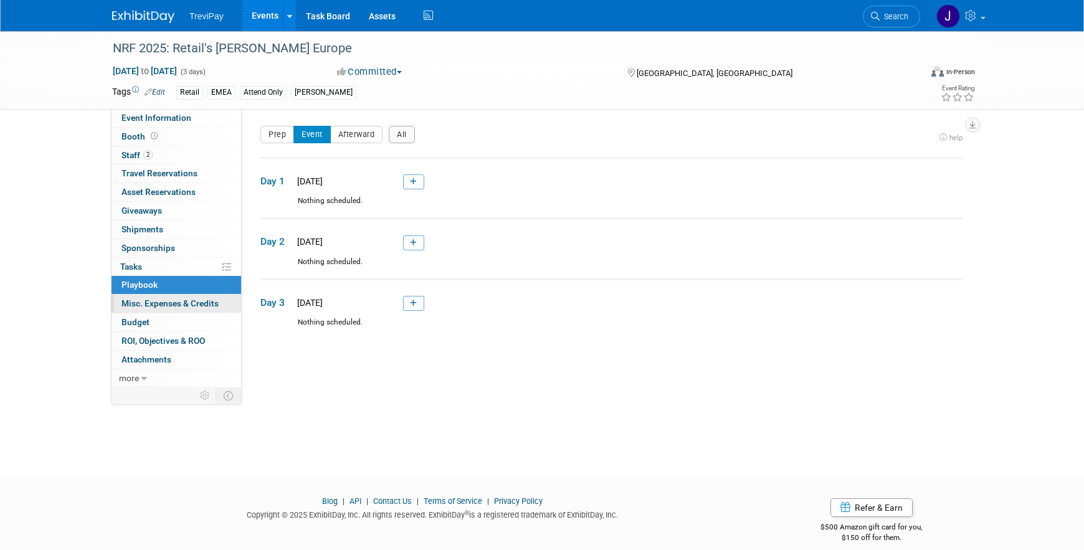
click at [131, 306] on span "Misc. Expenses & Credits 0" at bounding box center [170, 303] width 97 height 10
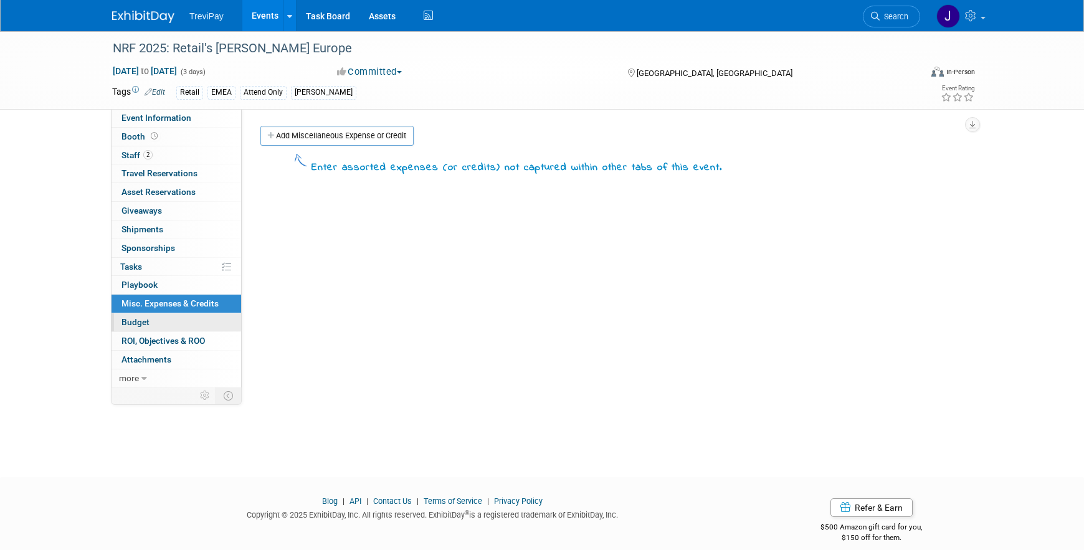
click at [133, 323] on span "Budget" at bounding box center [136, 322] width 28 height 10
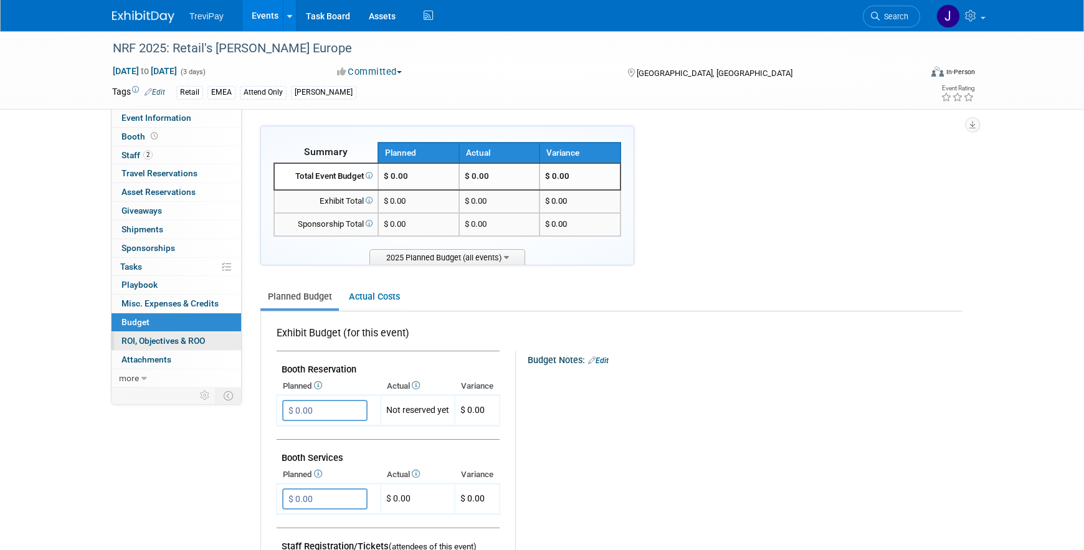
click at [133, 338] on span "ROI, Objectives & ROO 0" at bounding box center [164, 341] width 84 height 10
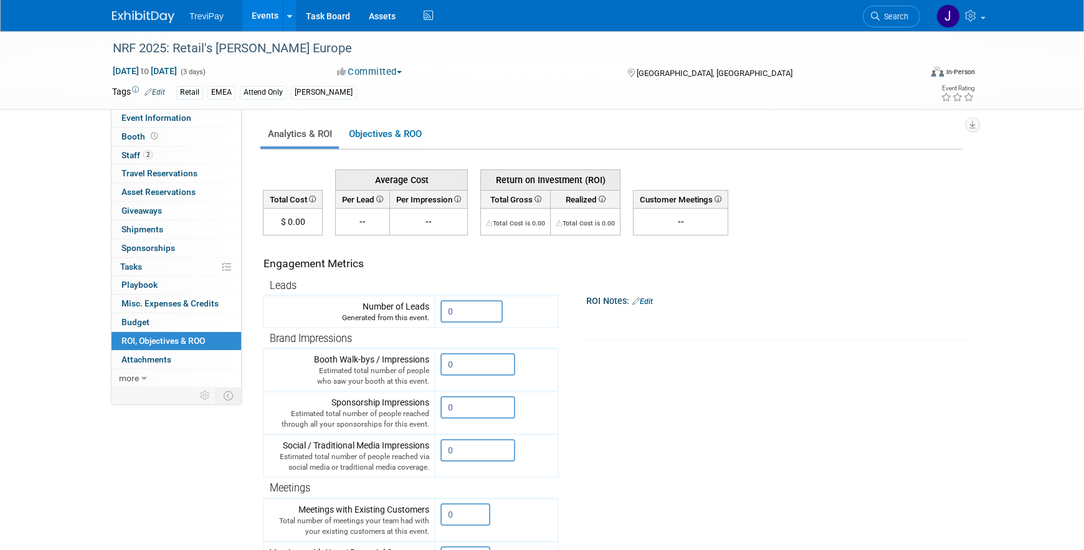
click at [259, 15] on link "Events" at bounding box center [264, 15] width 45 height 31
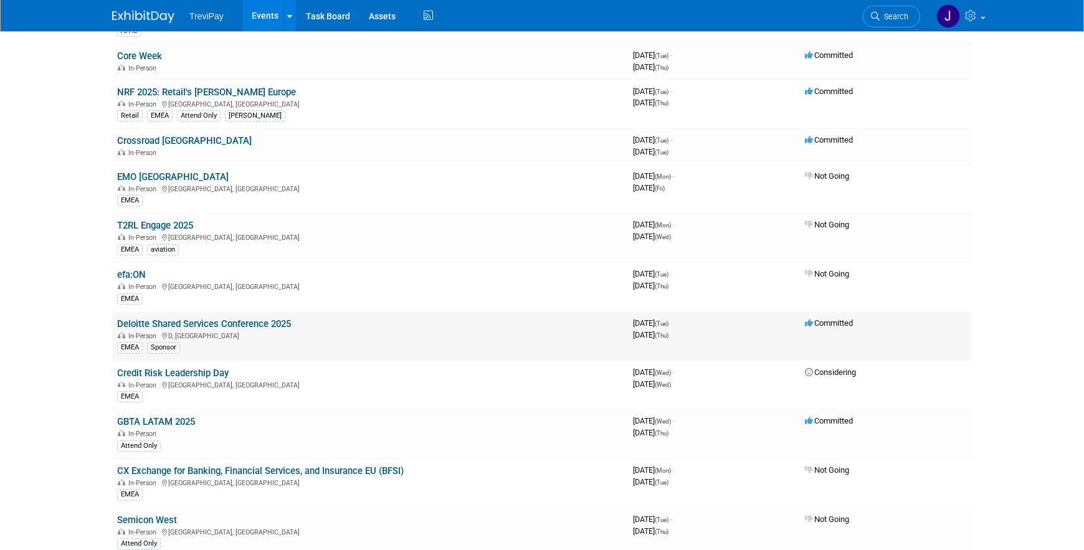
scroll to position [668, 0]
click at [184, 321] on link "Deloitte Shared Services Conference 2025" at bounding box center [204, 322] width 174 height 11
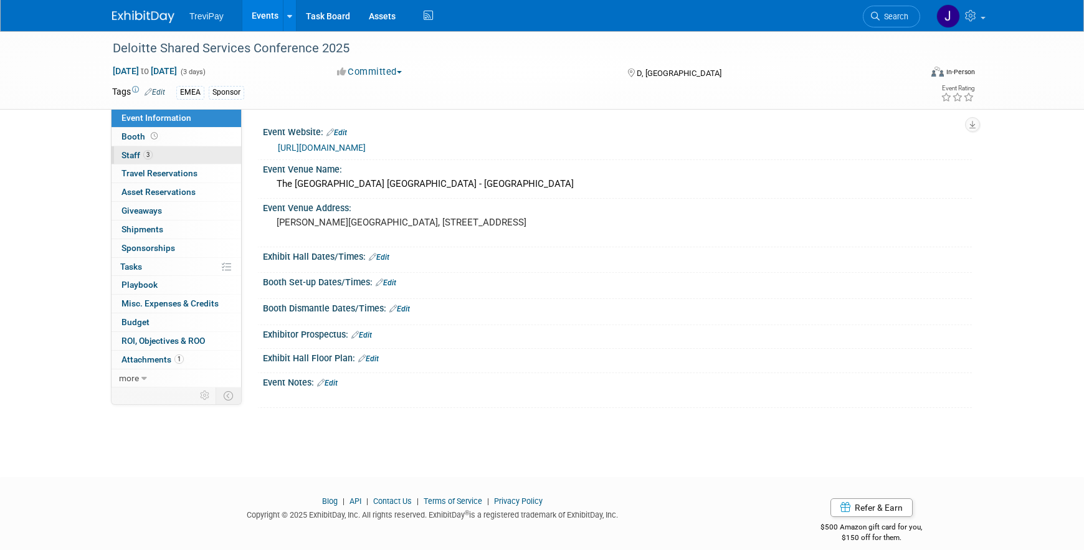
click at [130, 152] on span "Staff 3" at bounding box center [137, 155] width 31 height 10
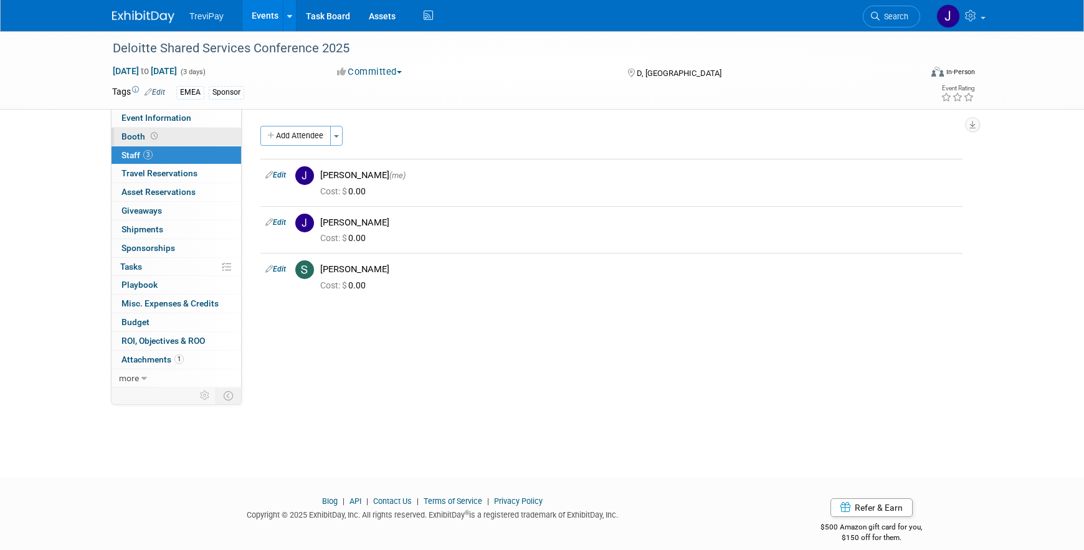
click at [130, 133] on span "Booth" at bounding box center [141, 136] width 39 height 10
